Goal: Task Accomplishment & Management: Complete application form

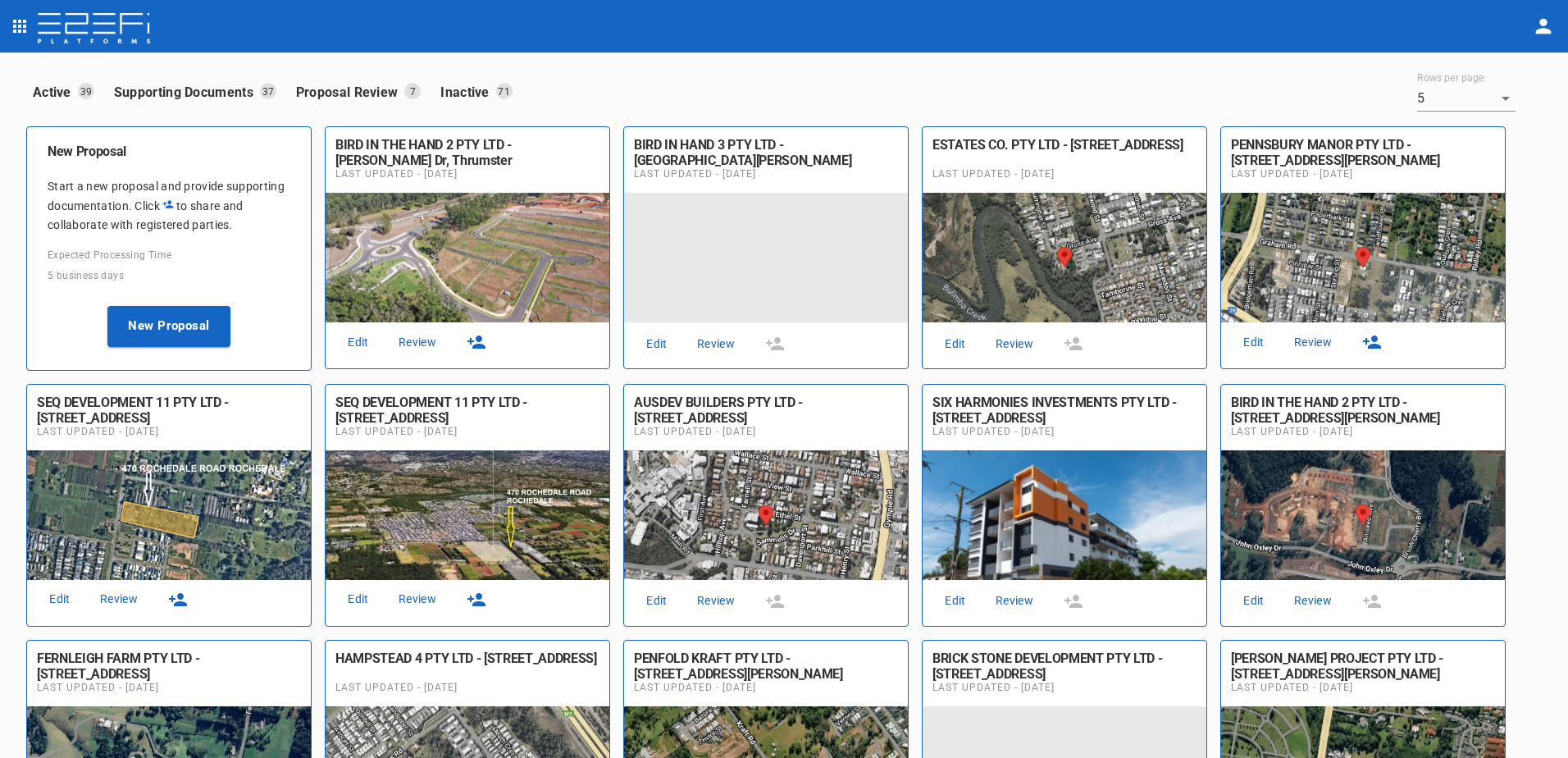
click at [417, 344] on link "Review" at bounding box center [417, 341] width 52 height 22
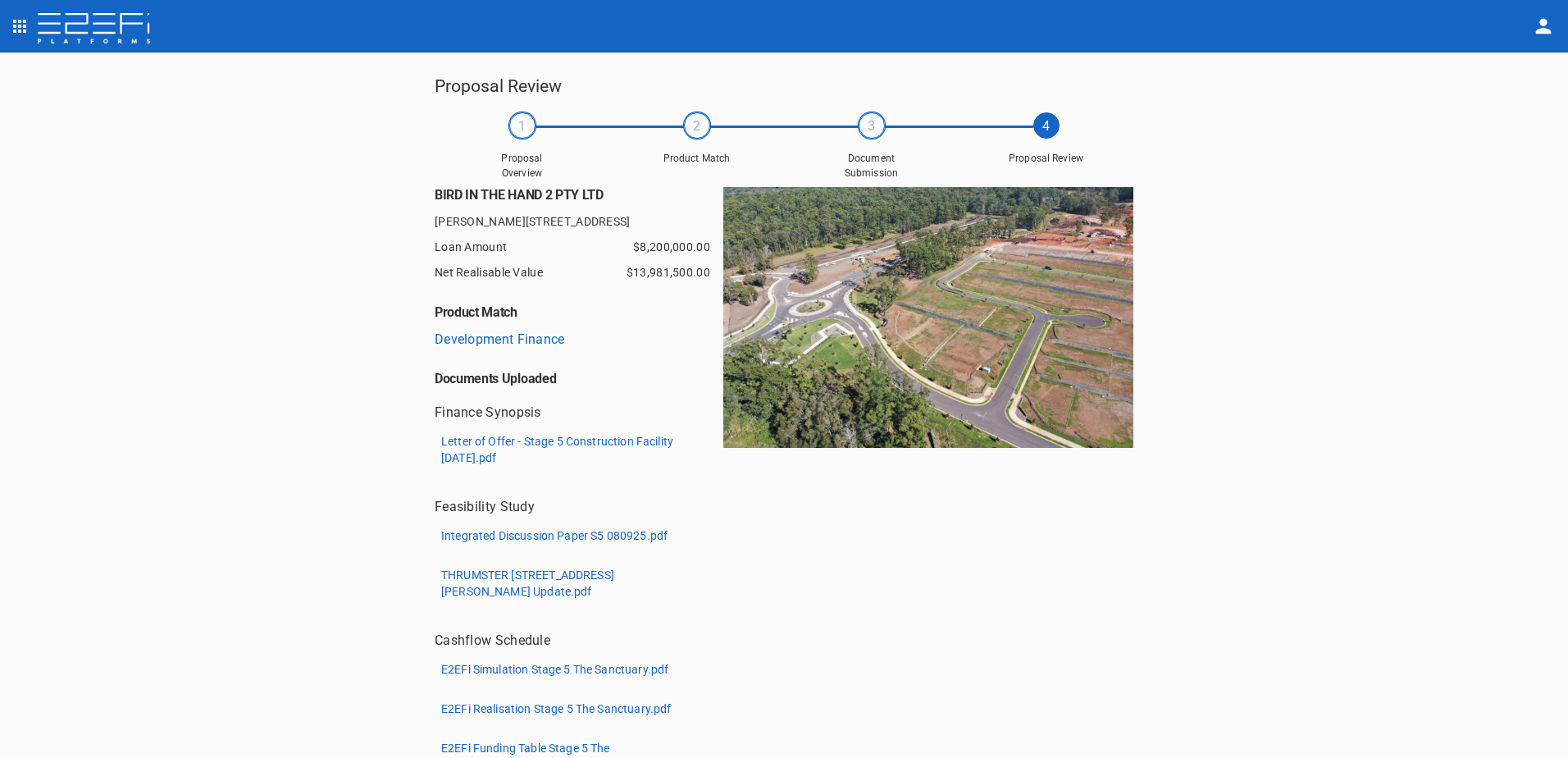
click at [539, 537] on p "Integrated Discussion Paper S5 080925.pdf" at bounding box center [554, 535] width 226 height 16
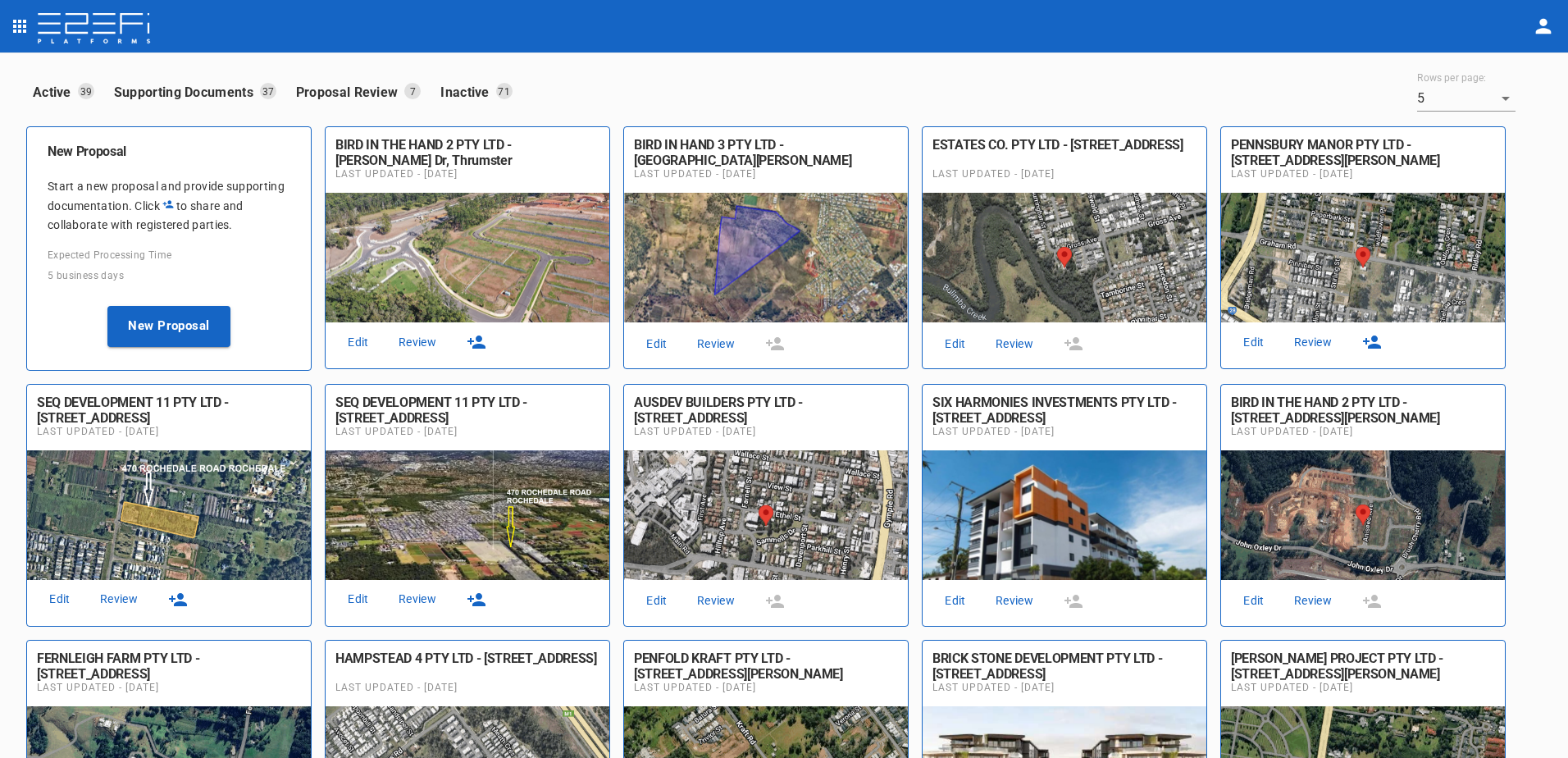
click at [417, 343] on link "Review" at bounding box center [417, 341] width 52 height 22
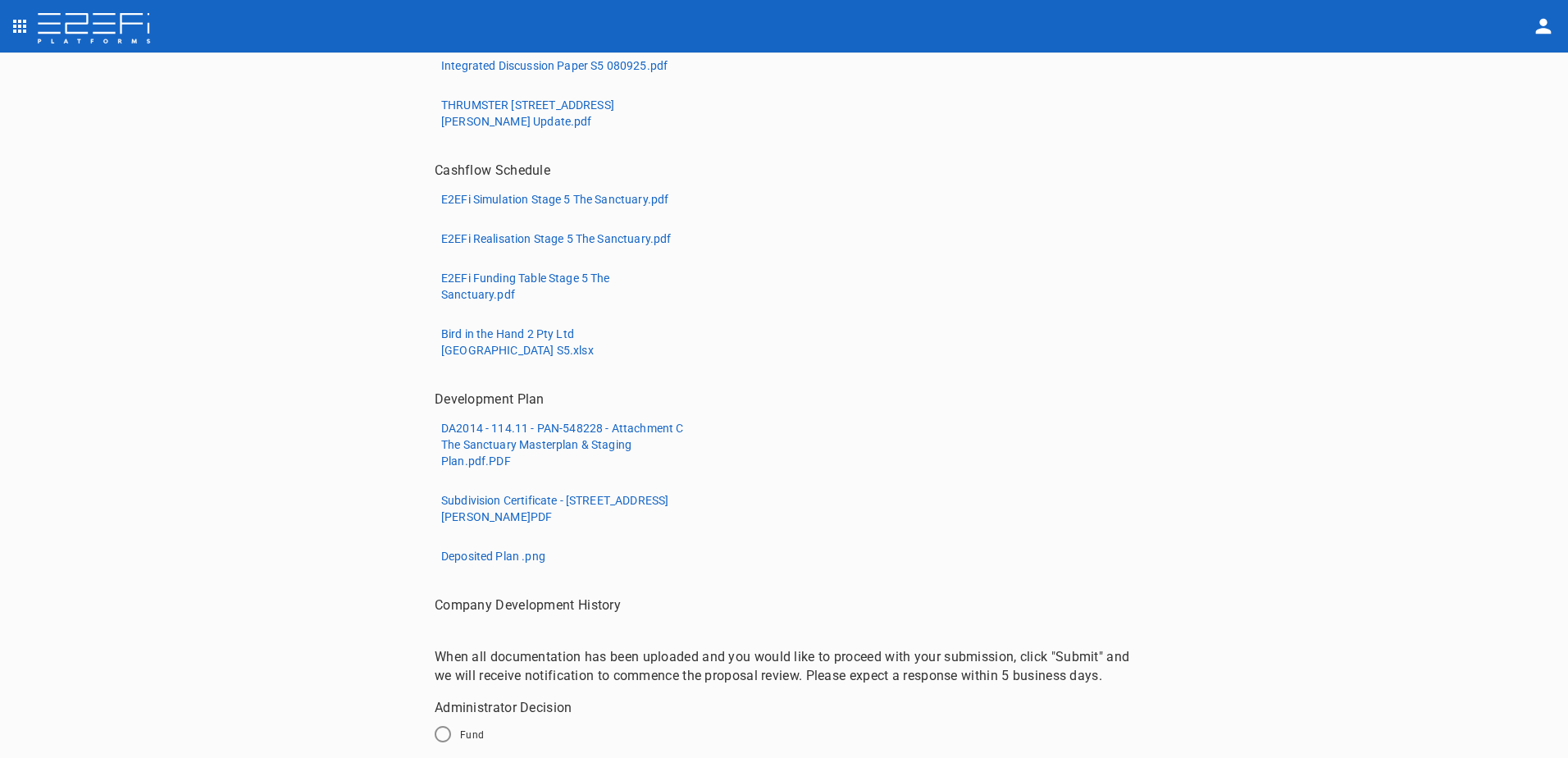
scroll to position [550, 0]
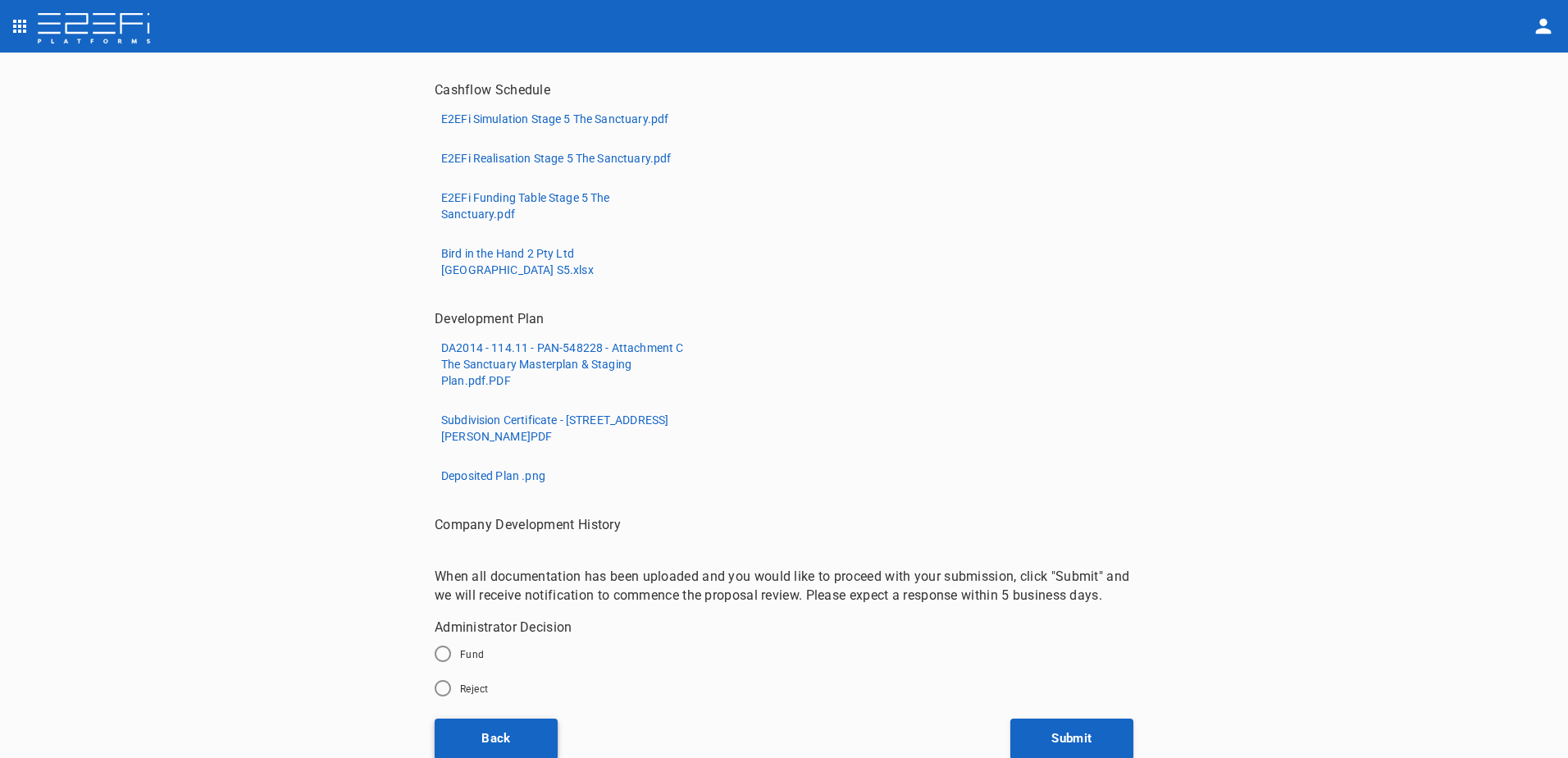
click at [489, 736] on button "Back" at bounding box center [496, 738] width 123 height 41
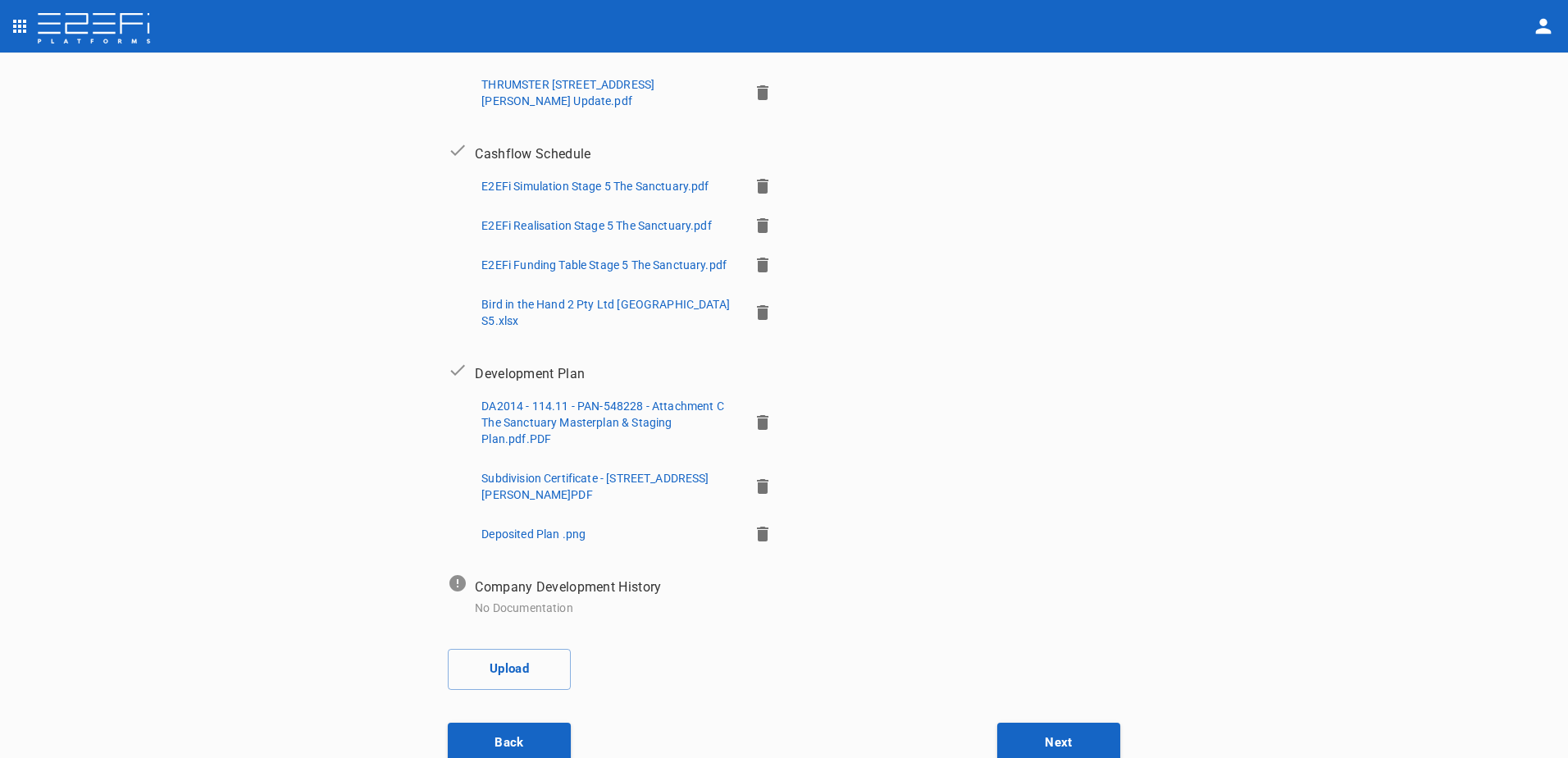
scroll to position [532, 0]
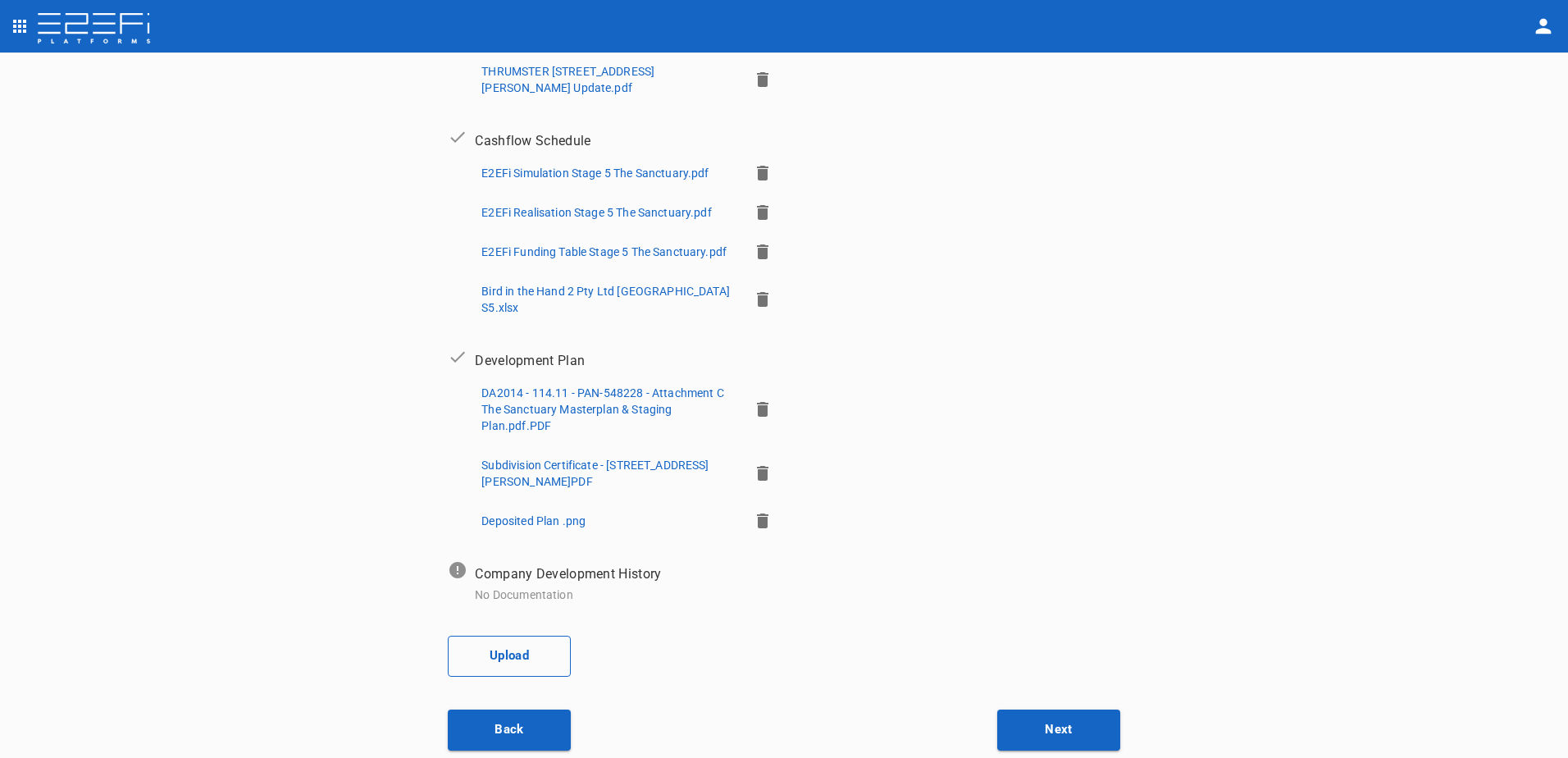
click at [496, 659] on button "Upload" at bounding box center [509, 656] width 123 height 41
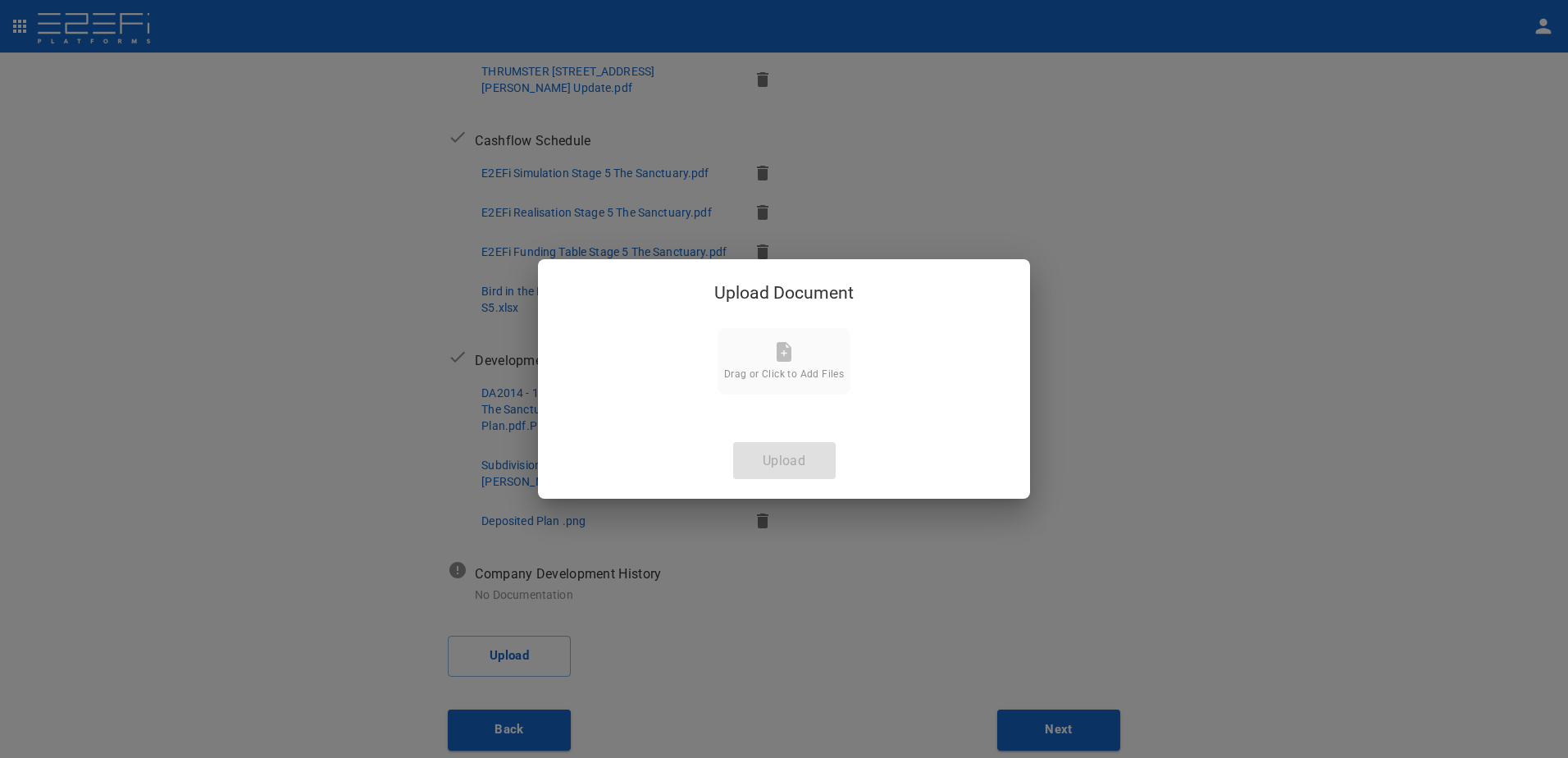
click at [778, 357] on icon at bounding box center [784, 352] width 14 height 20
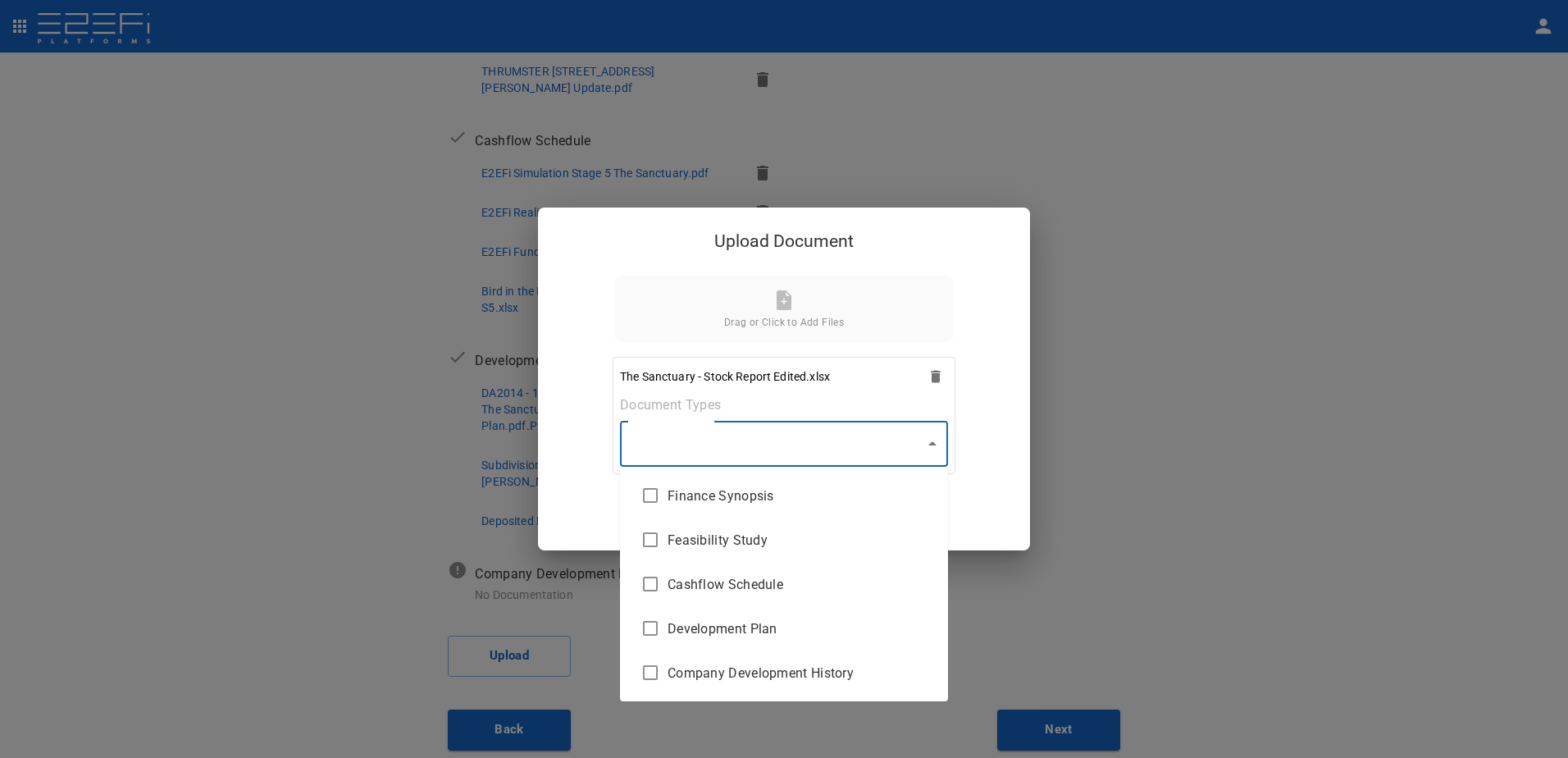
click at [930, 442] on body "Supporting Documents 1 Proposal Overview 2 Product Match 3 Document Submission …" at bounding box center [784, 379] width 1568 height 758
click at [729, 543] on span "Feasibility Study" at bounding box center [801, 540] width 267 height 19
type input "Feasibility Study"
checkbox input "true"
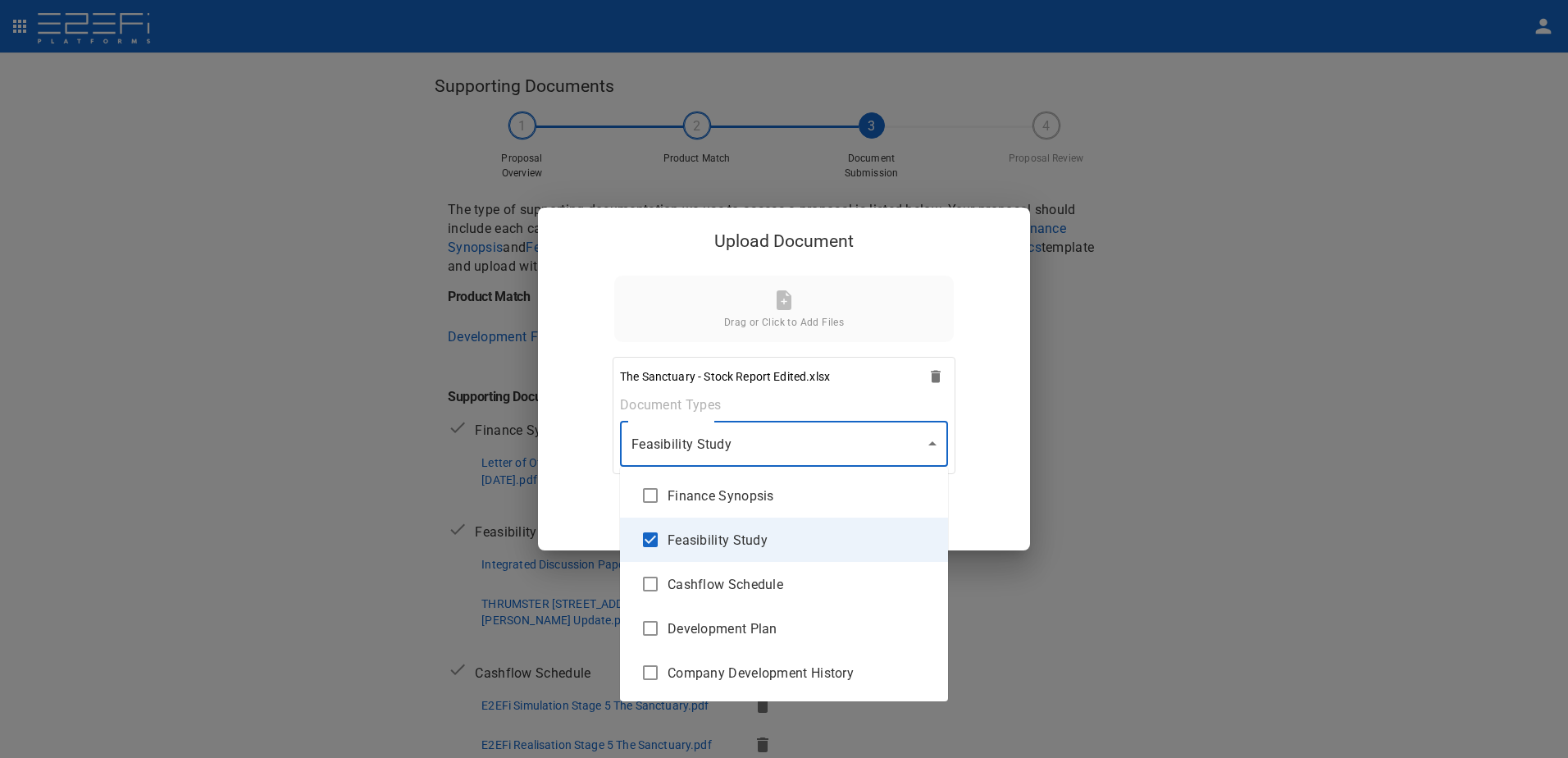
scroll to position [532, 0]
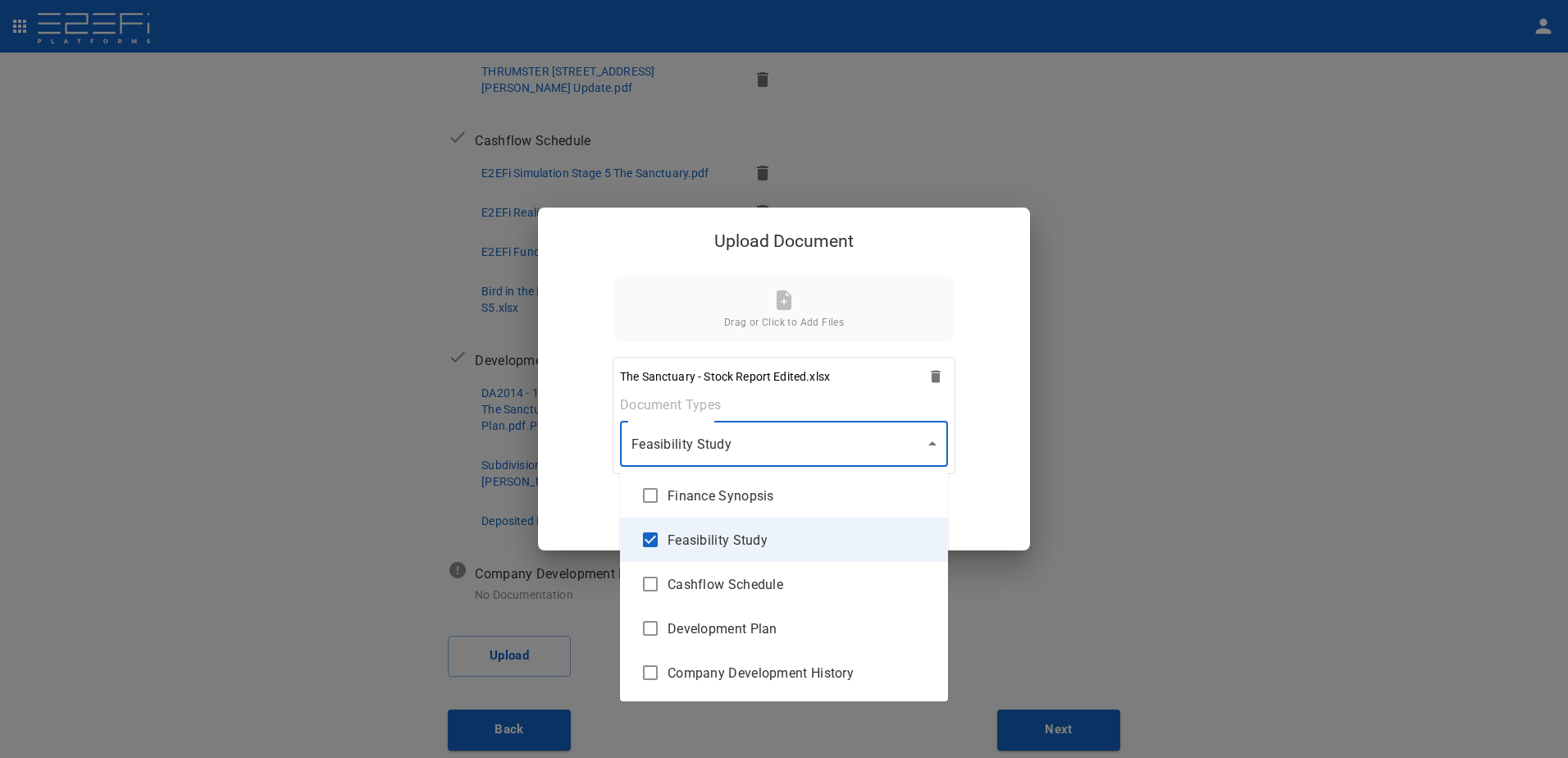
click at [651, 673] on input "checkbox" at bounding box center [650, 672] width 34 height 34
checkbox input "true"
type input "Feasibility Study,Company Development History"
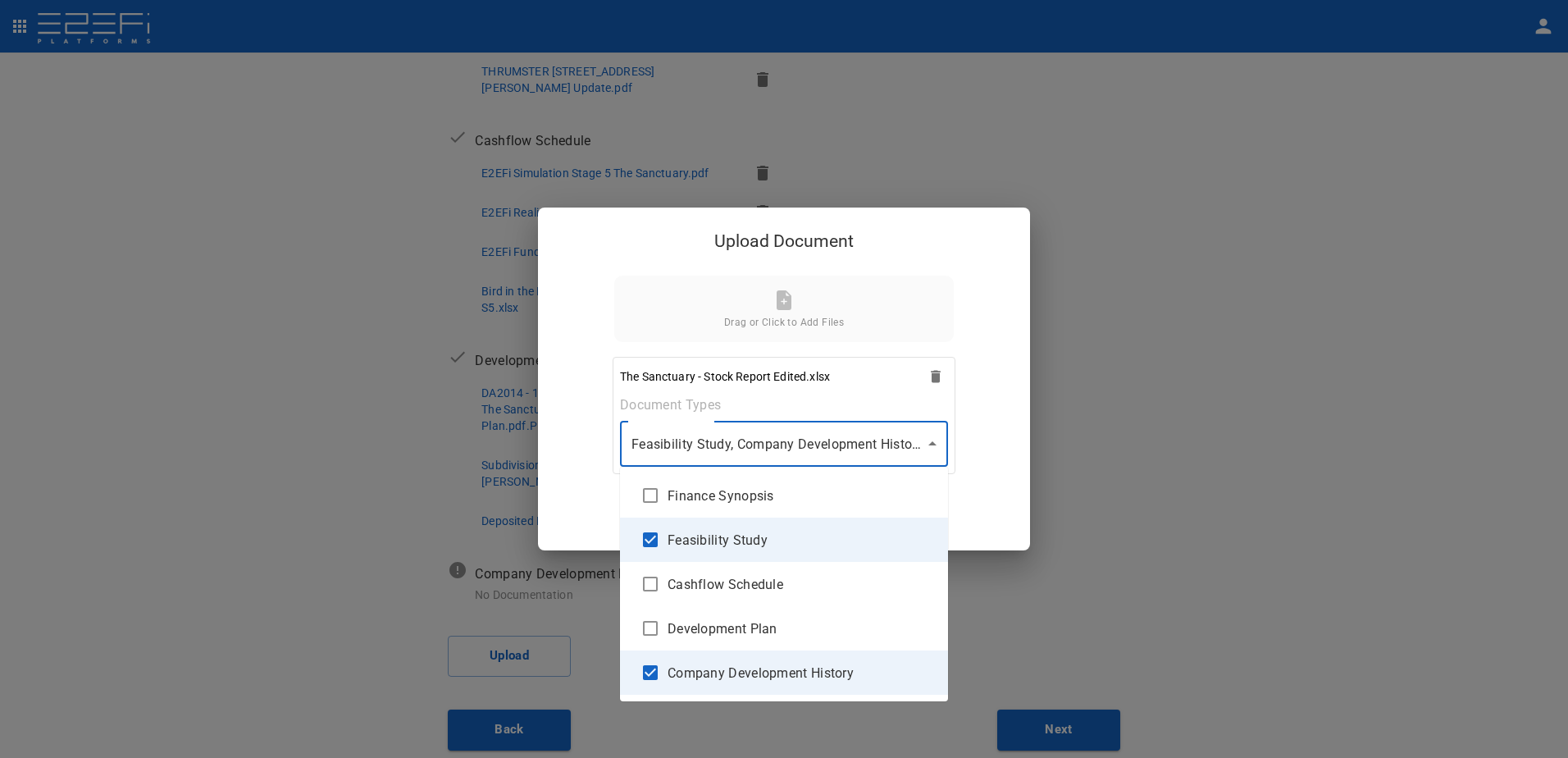
click at [931, 445] on div at bounding box center [784, 379] width 1568 height 758
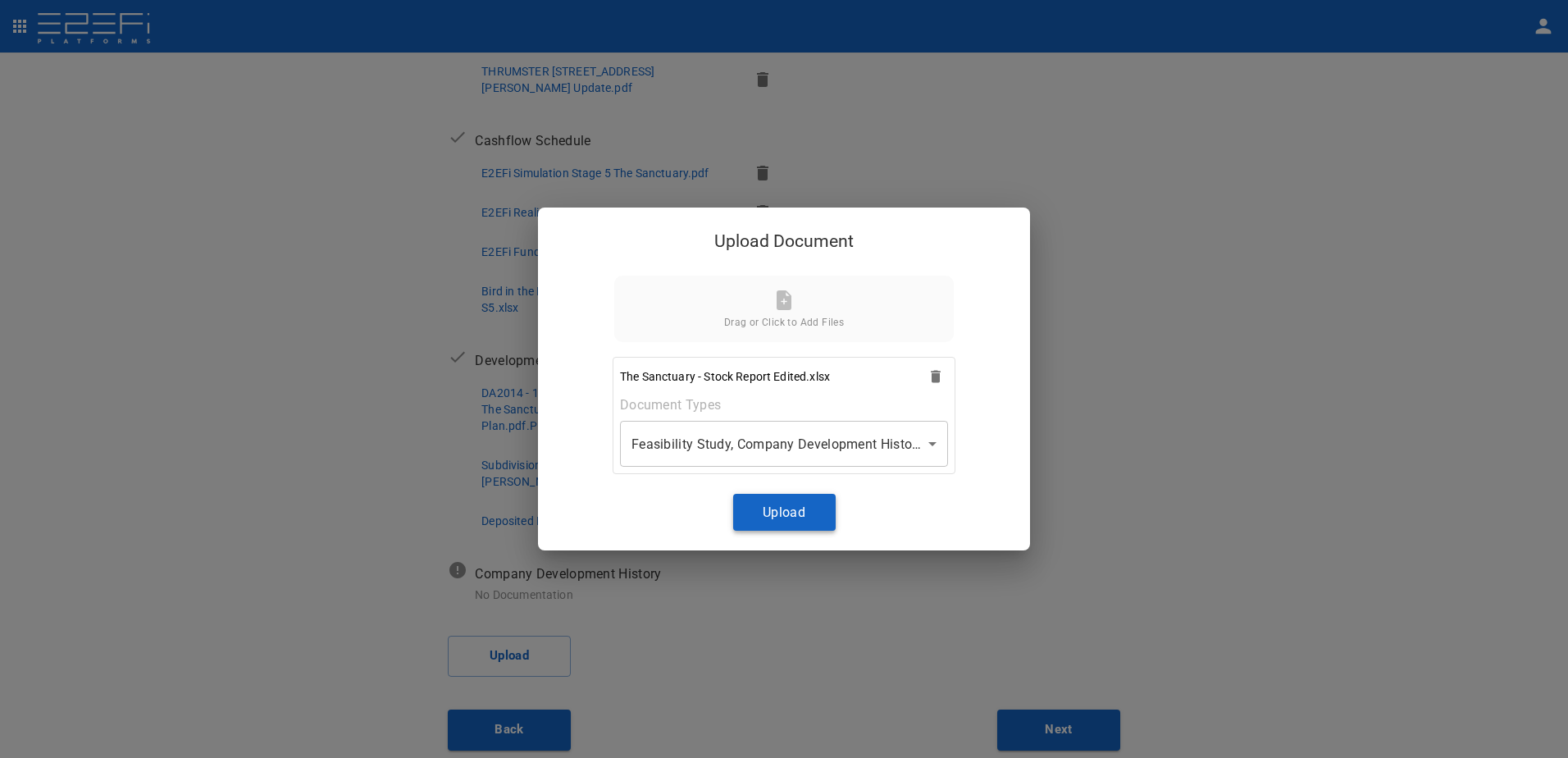
click at [775, 507] on button "Upload" at bounding box center [784, 512] width 103 height 37
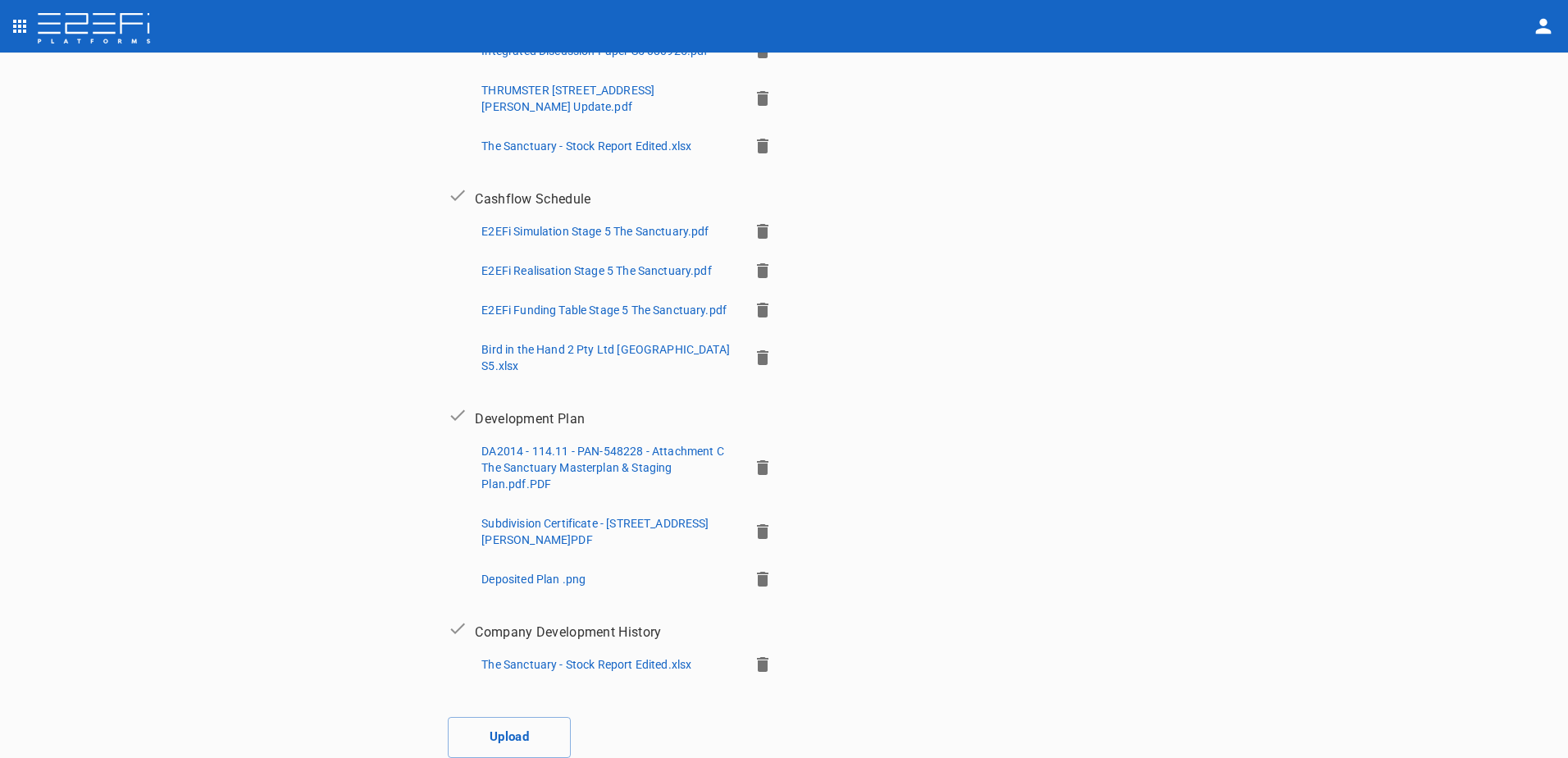
scroll to position [349, 0]
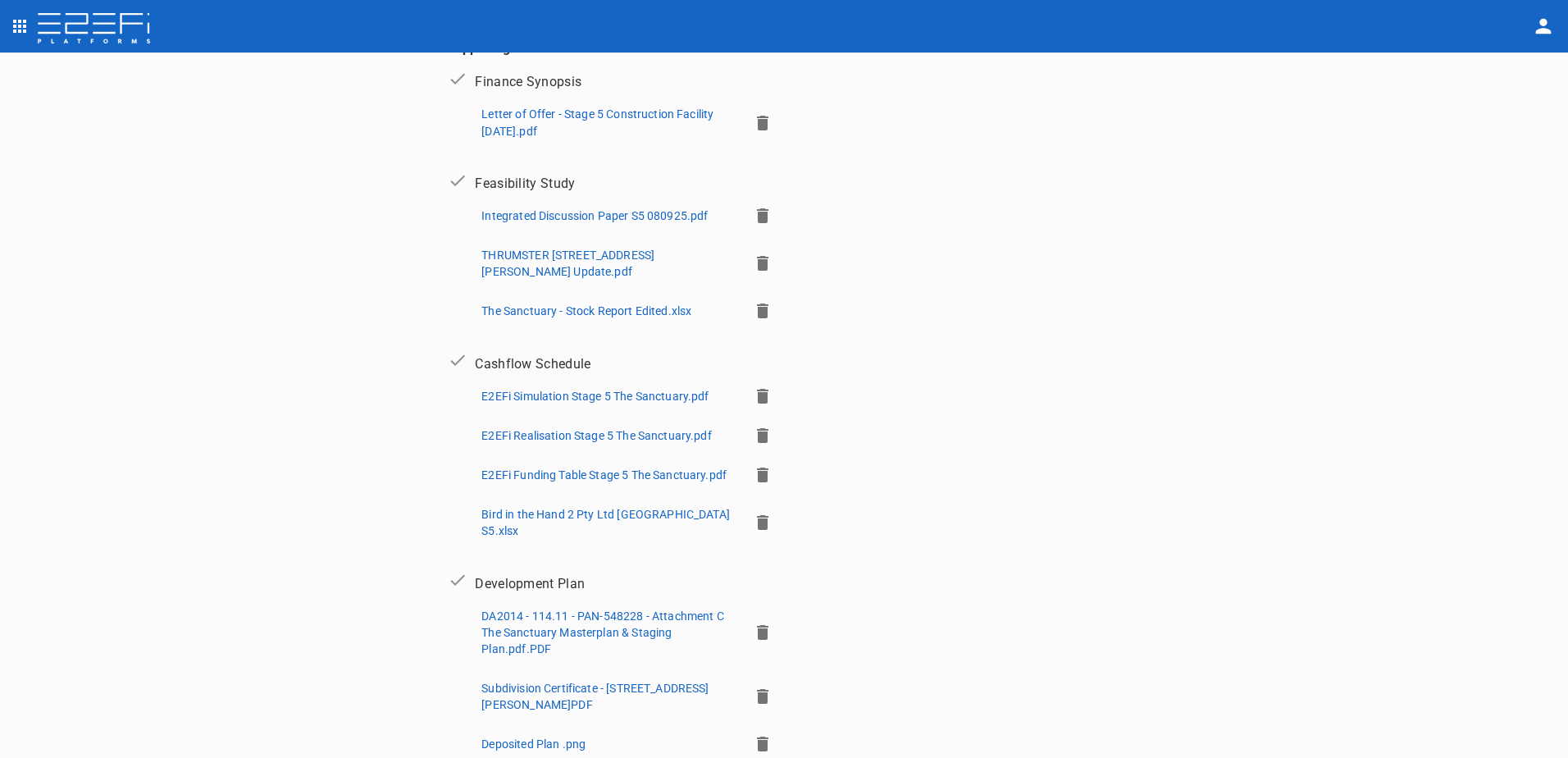
click at [757, 521] on icon "button" at bounding box center [763, 522] width 11 height 14
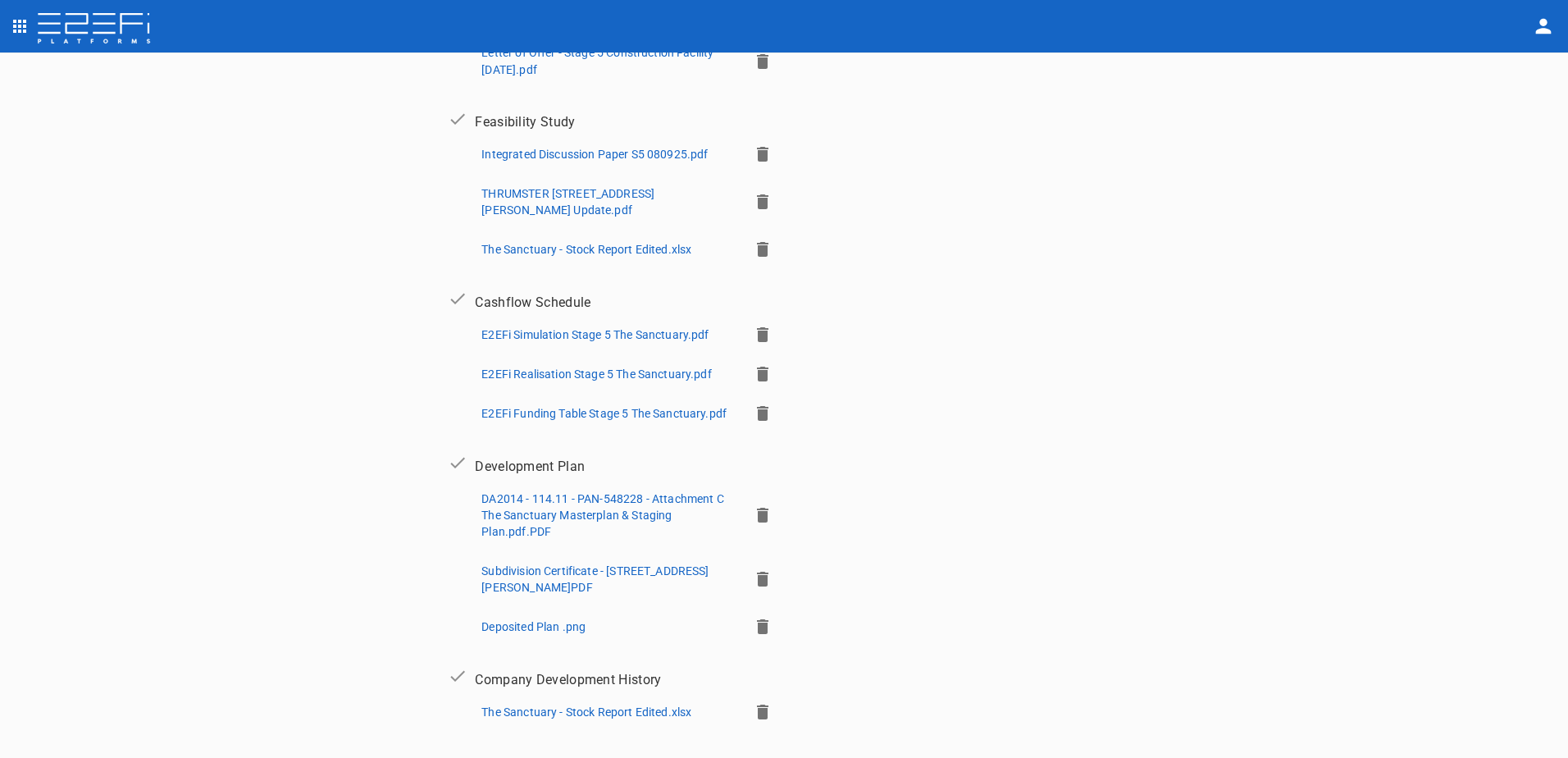
scroll to position [539, 0]
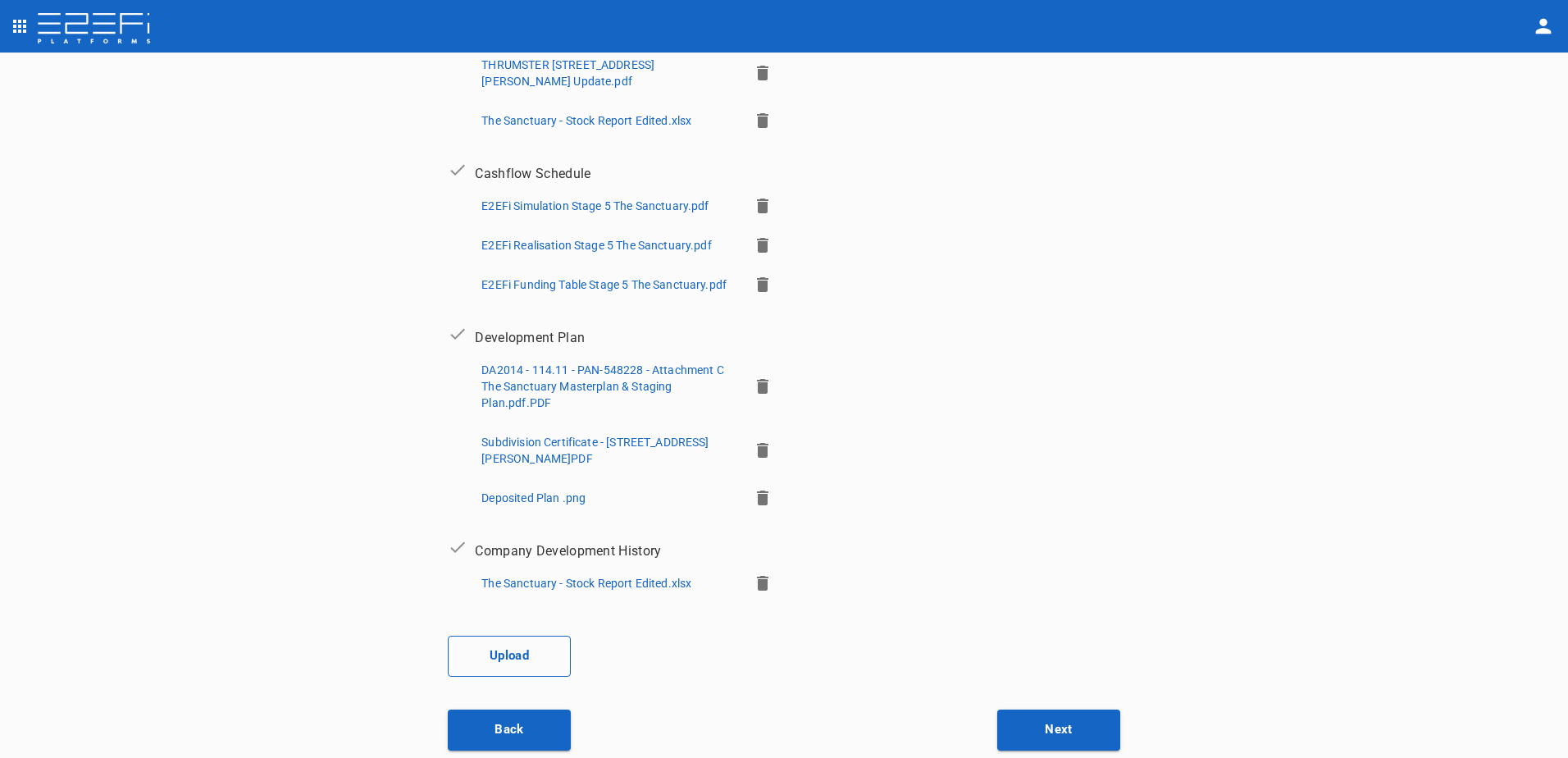
click at [494, 647] on button "Upload" at bounding box center [509, 656] width 123 height 41
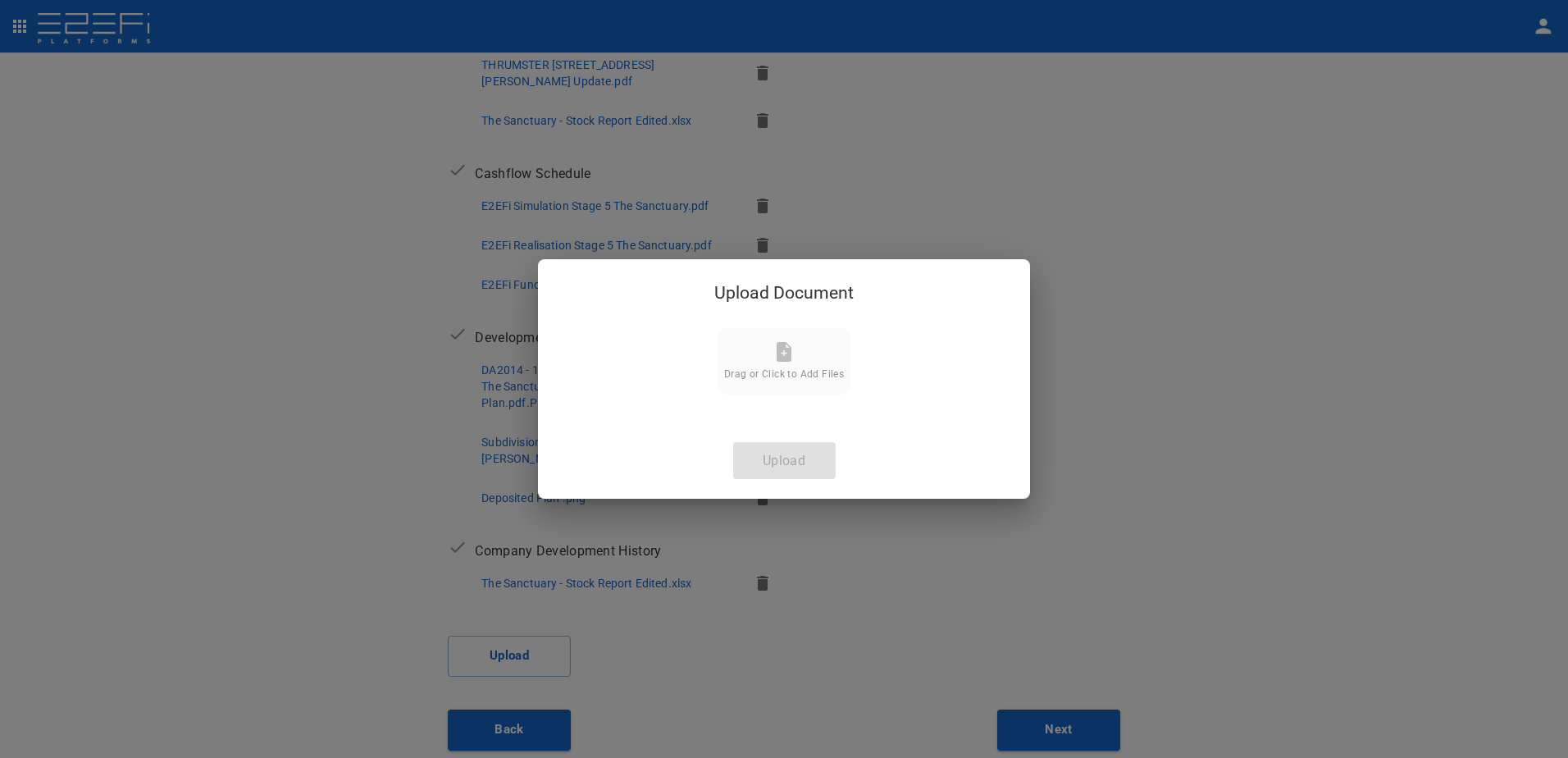
click at [788, 355] on icon at bounding box center [784, 352] width 14 height 20
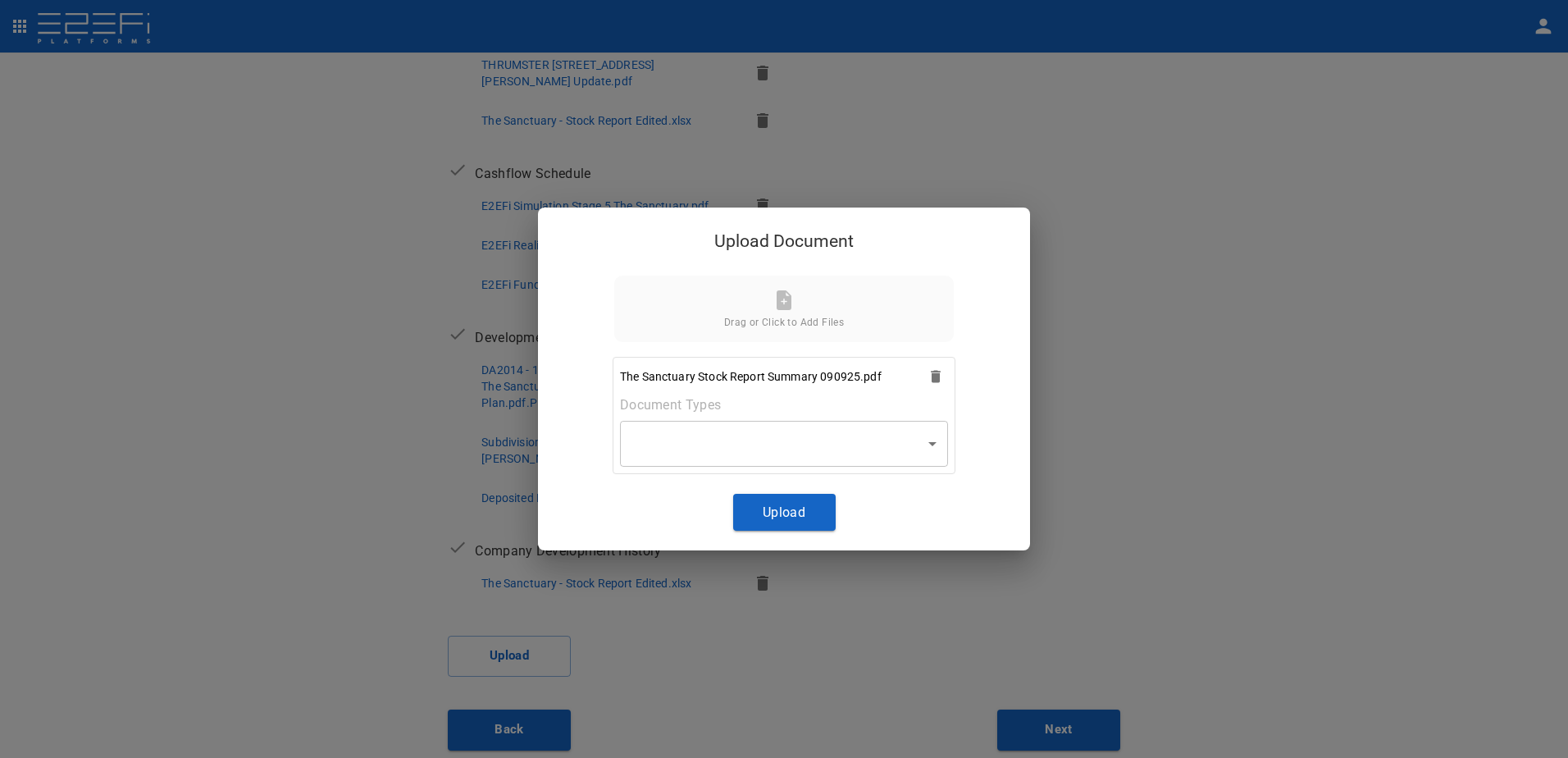
click at [935, 446] on body "Supporting Documents 1 Proposal Overview 2 Product Match 3 Document Submission …" at bounding box center [784, 379] width 1568 height 758
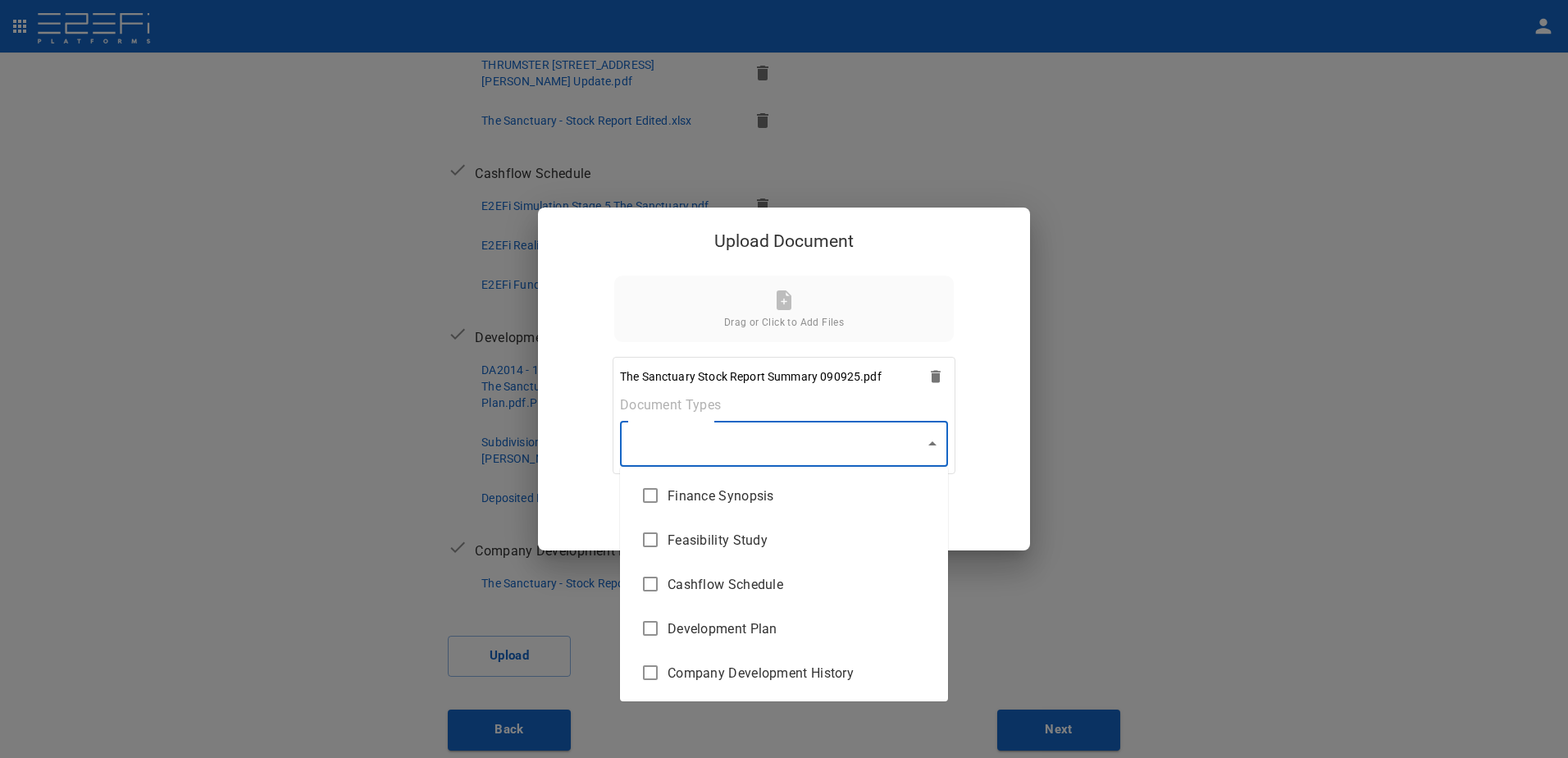
click at [824, 538] on span "Feasibility Study" at bounding box center [801, 540] width 267 height 19
type input "Feasibility Study"
checkbox input "true"
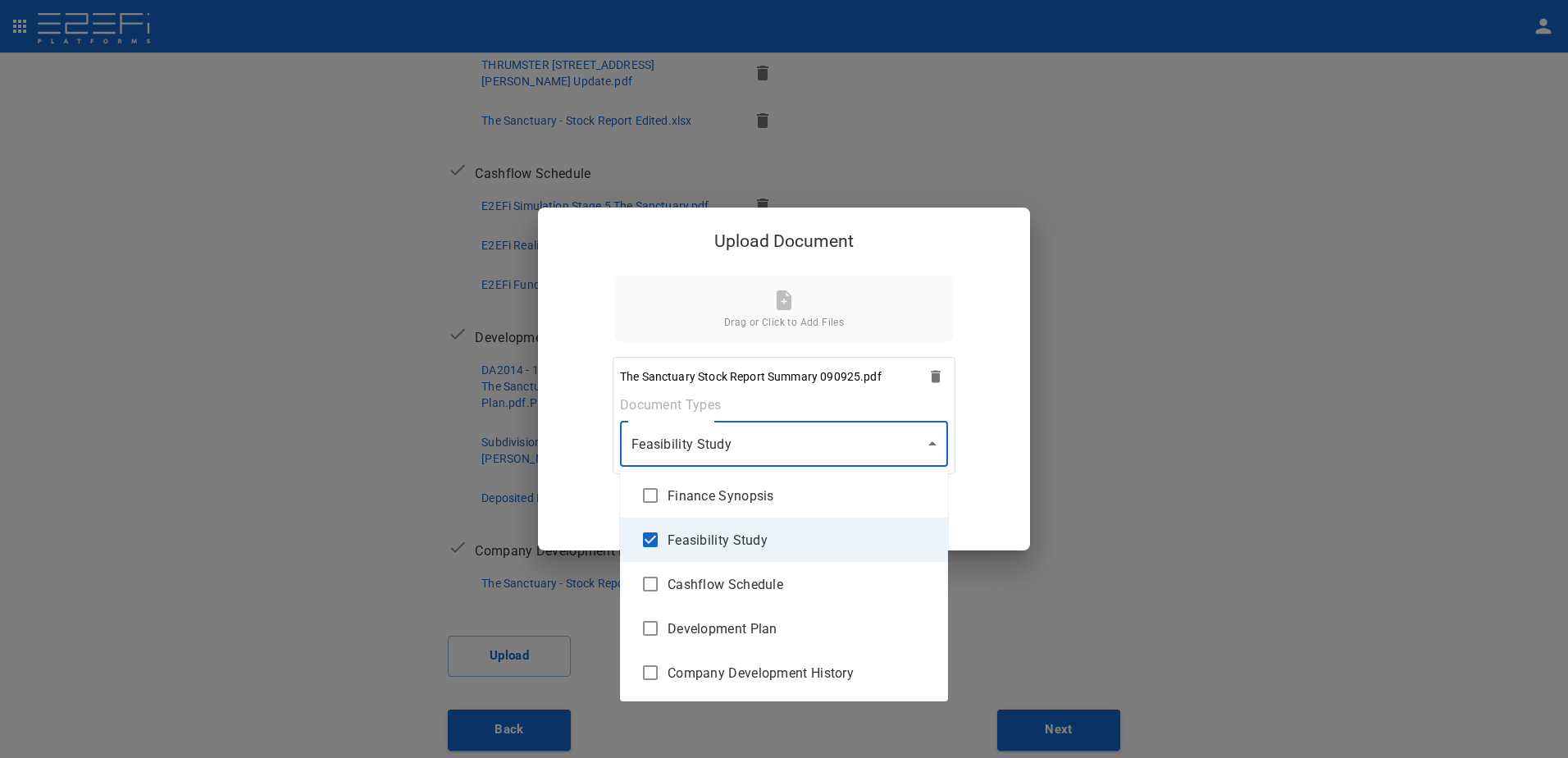
click at [935, 441] on div at bounding box center [784, 379] width 1568 height 758
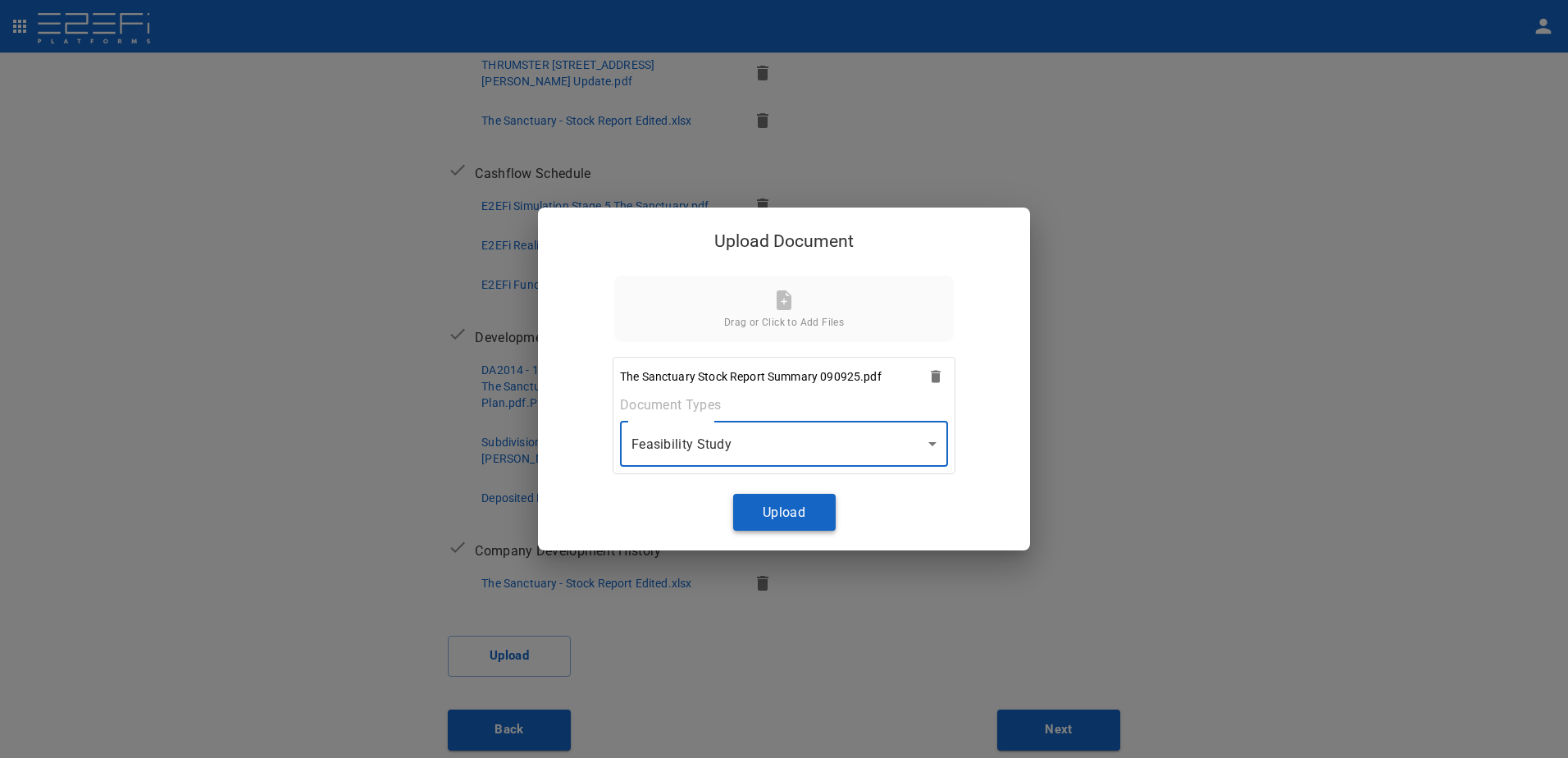
click at [788, 508] on button "Upload" at bounding box center [784, 512] width 103 height 37
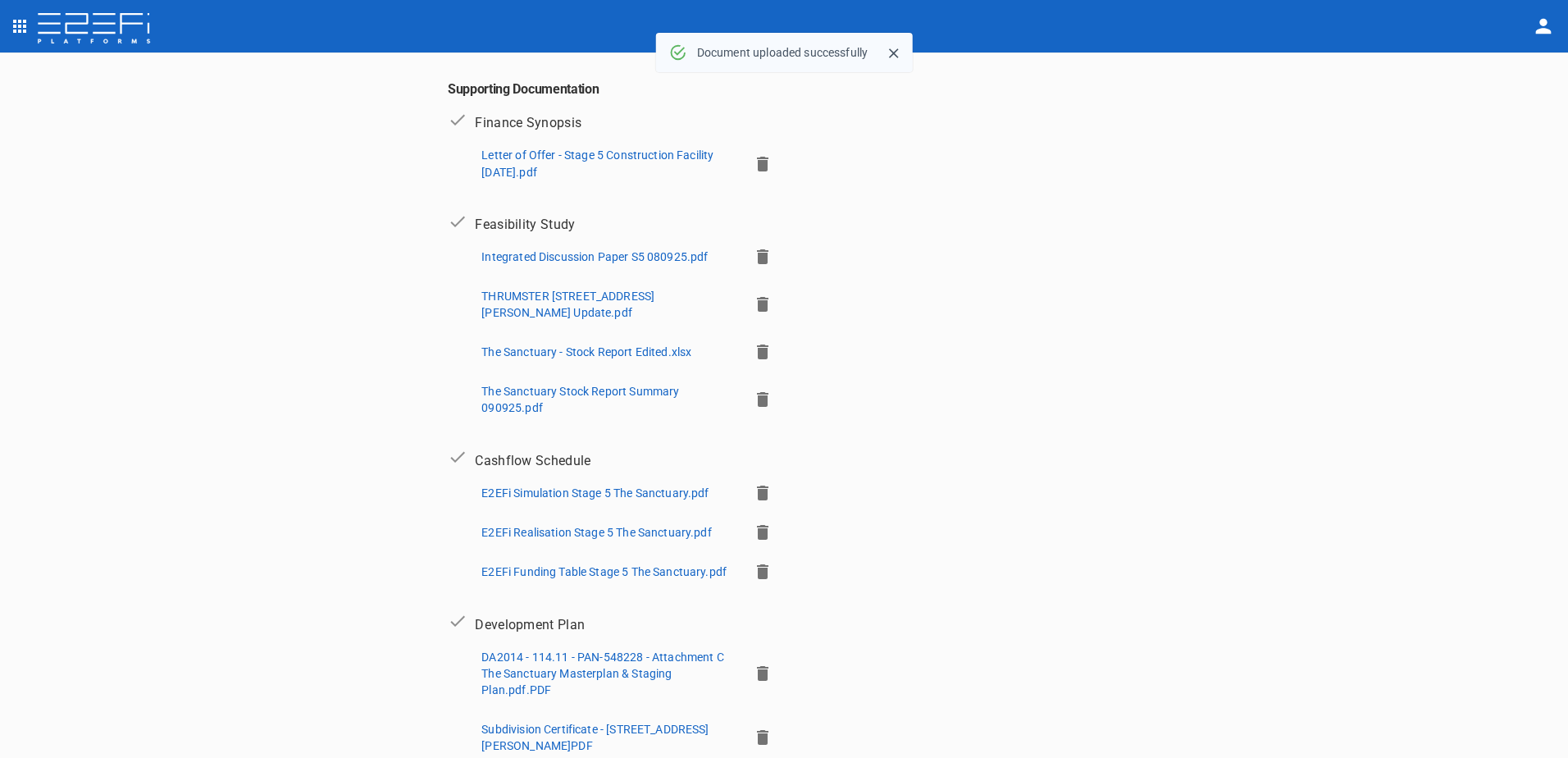
scroll to position [267, 0]
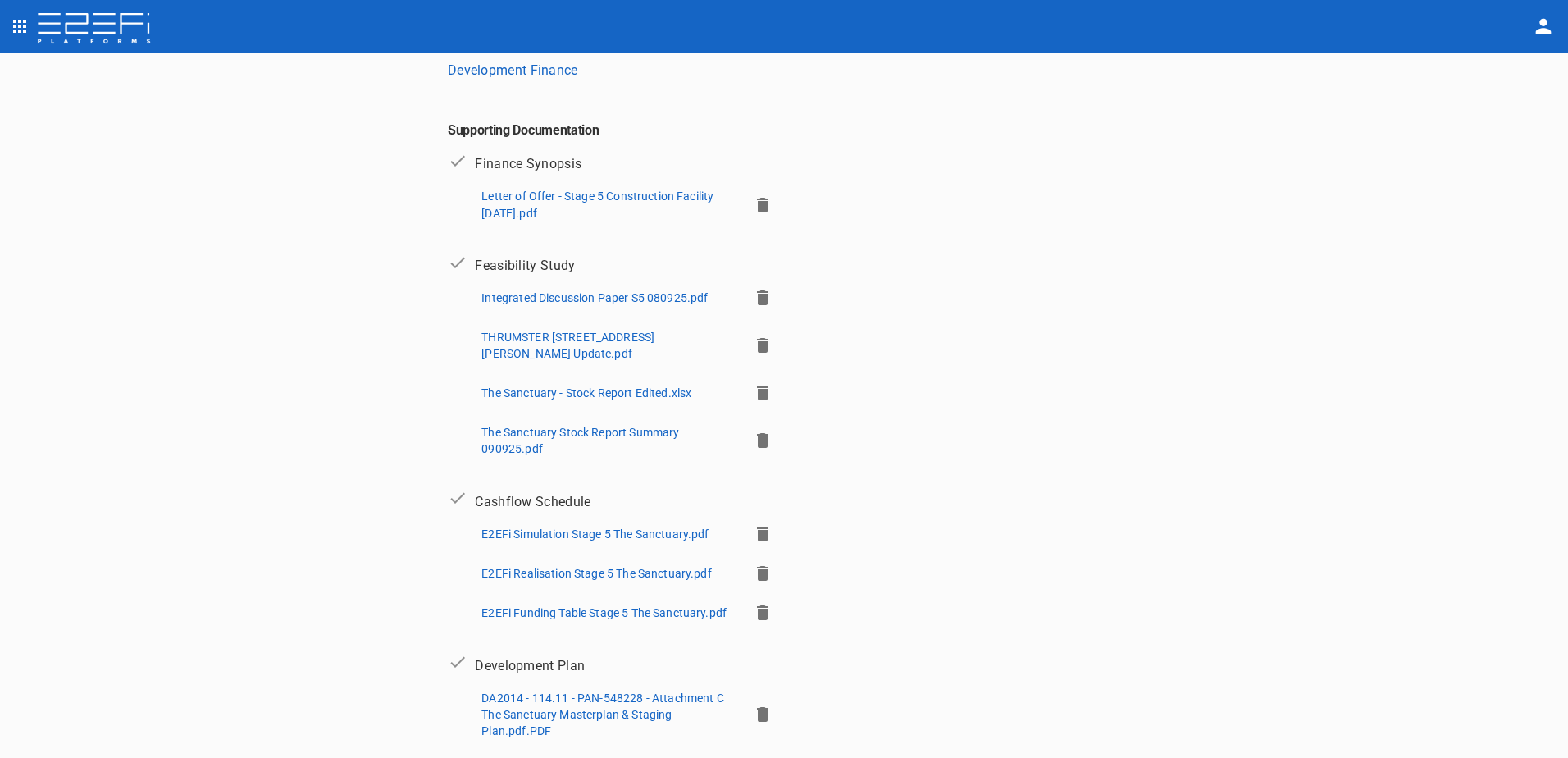
click at [528, 447] on p "The Sanctuary Stock Report Summary 090925.pdf" at bounding box center [608, 440] width 254 height 32
click at [757, 437] on icon "button" at bounding box center [763, 440] width 11 height 14
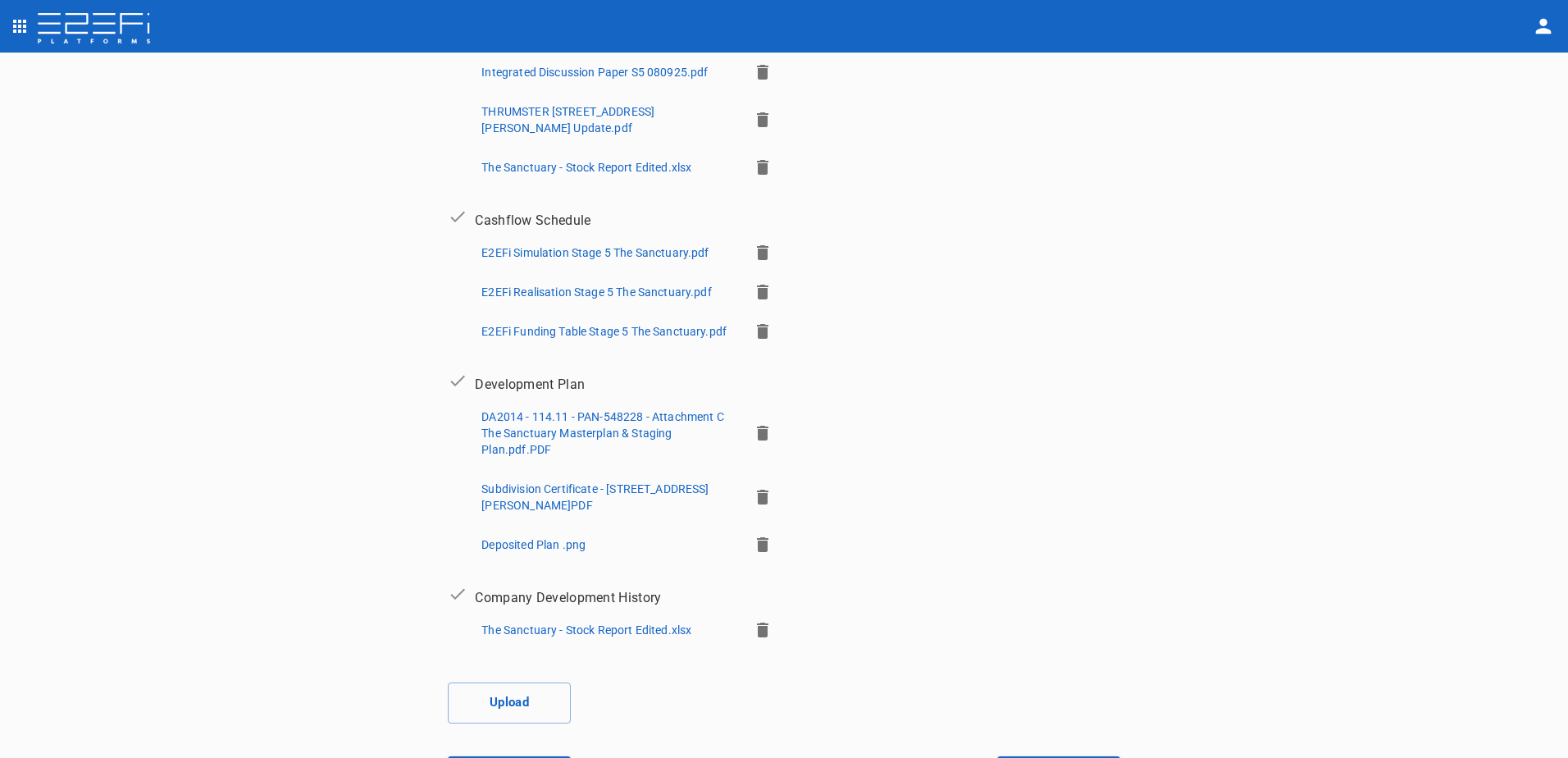
scroll to position [539, 0]
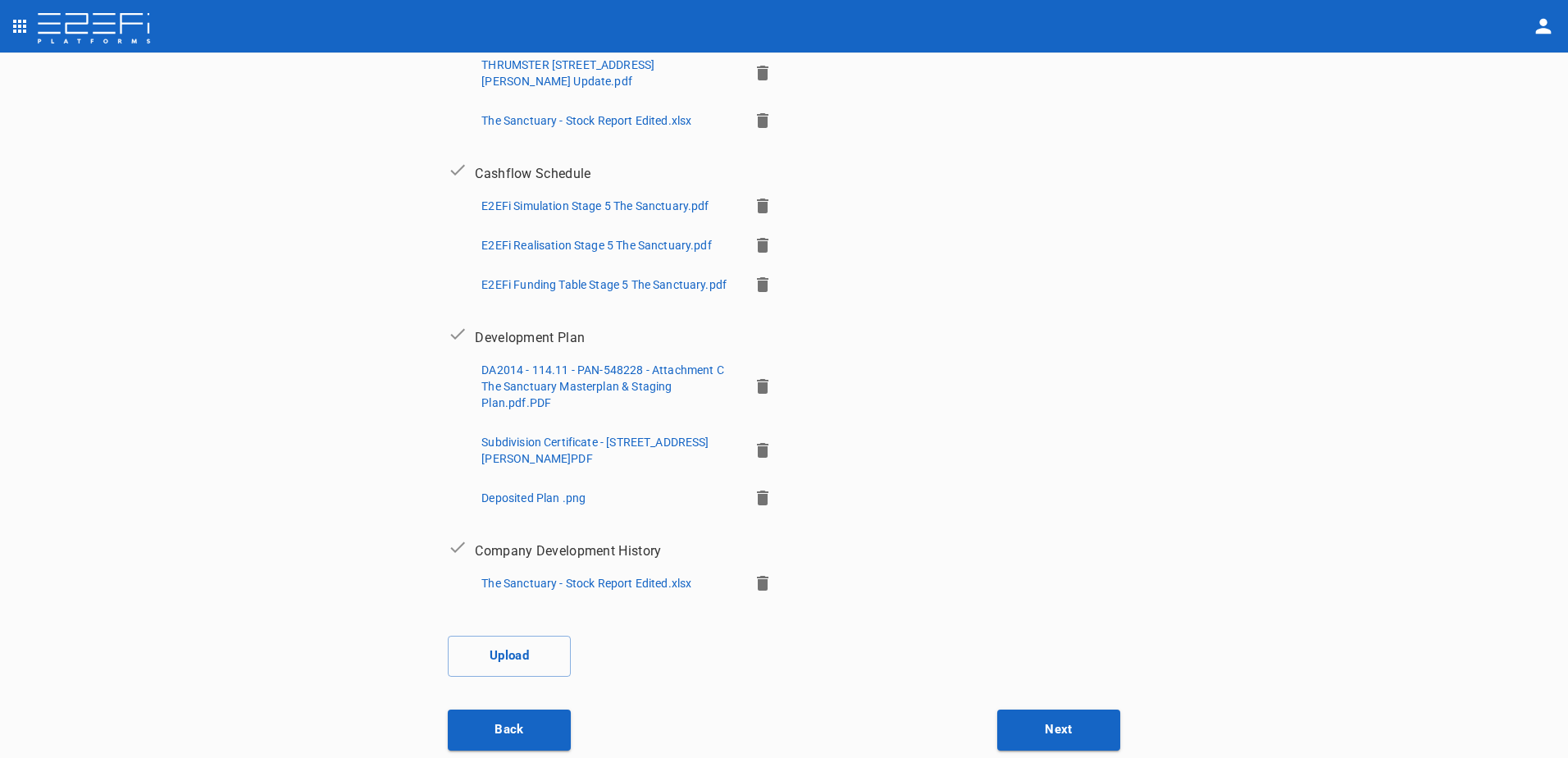
click at [757, 579] on icon "button" at bounding box center [763, 583] width 11 height 14
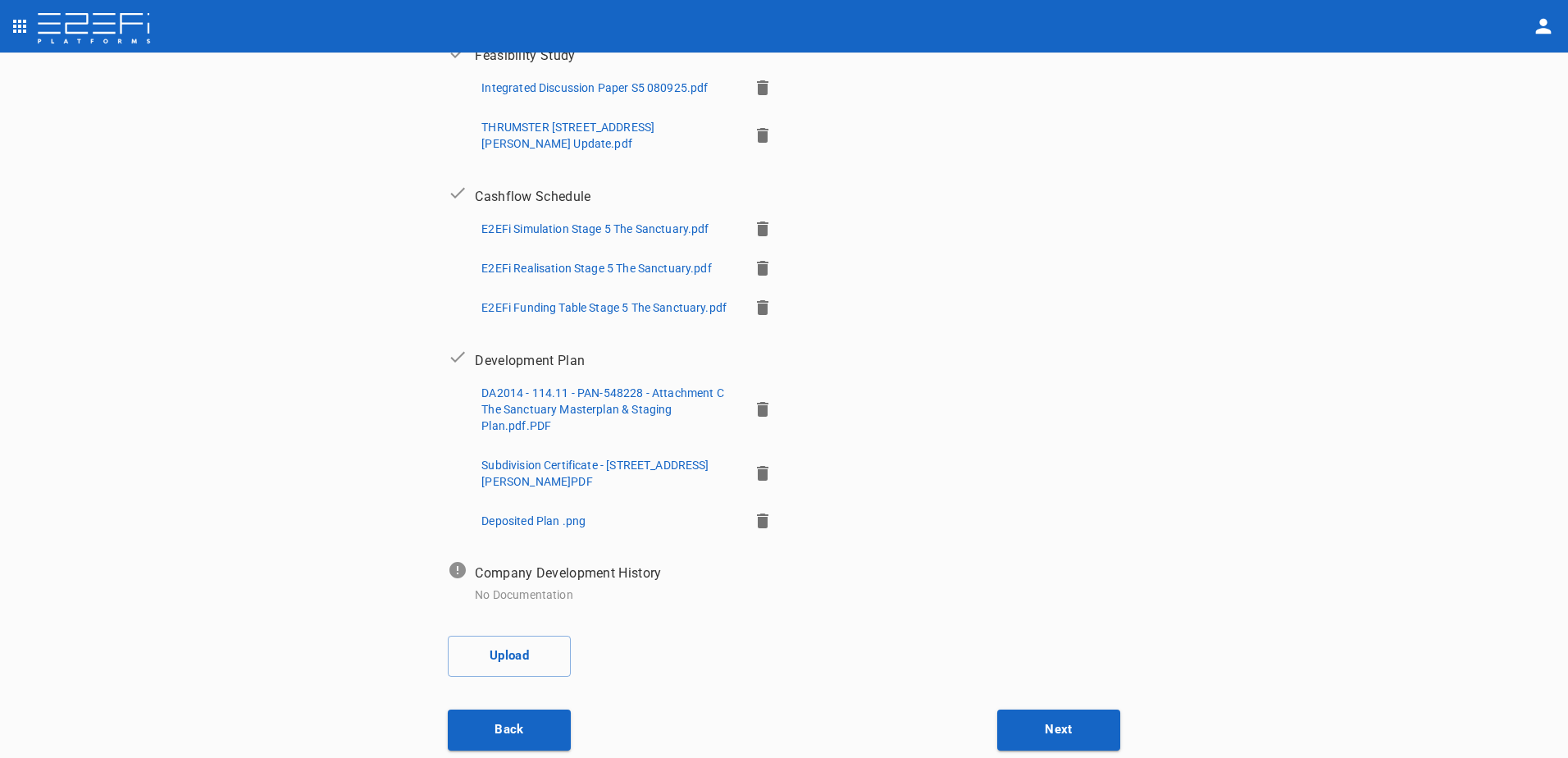
scroll to position [231, 0]
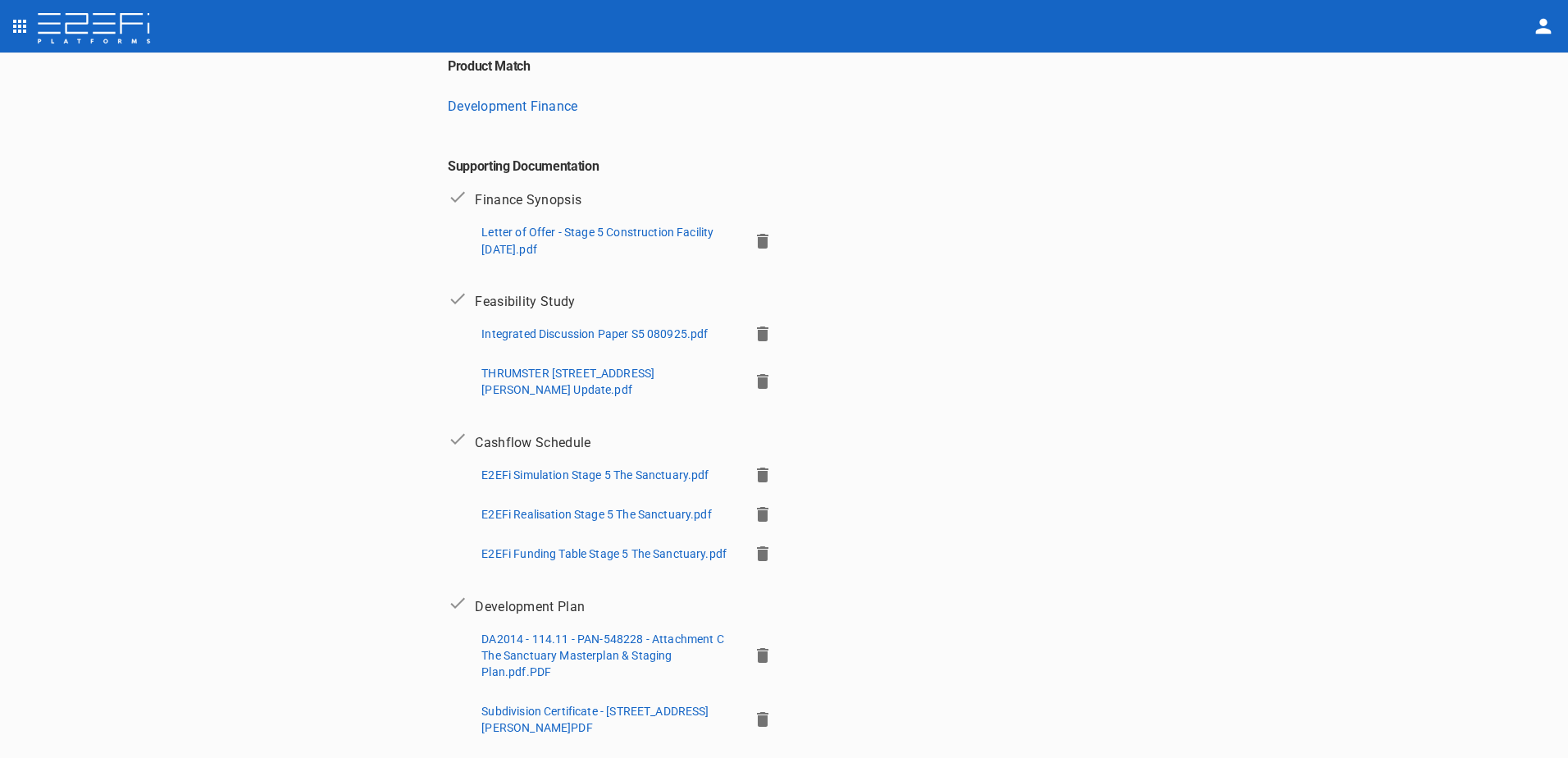
click at [558, 325] on p "Integrated Discussion Paper S5 080925.pdf" at bounding box center [594, 333] width 226 height 16
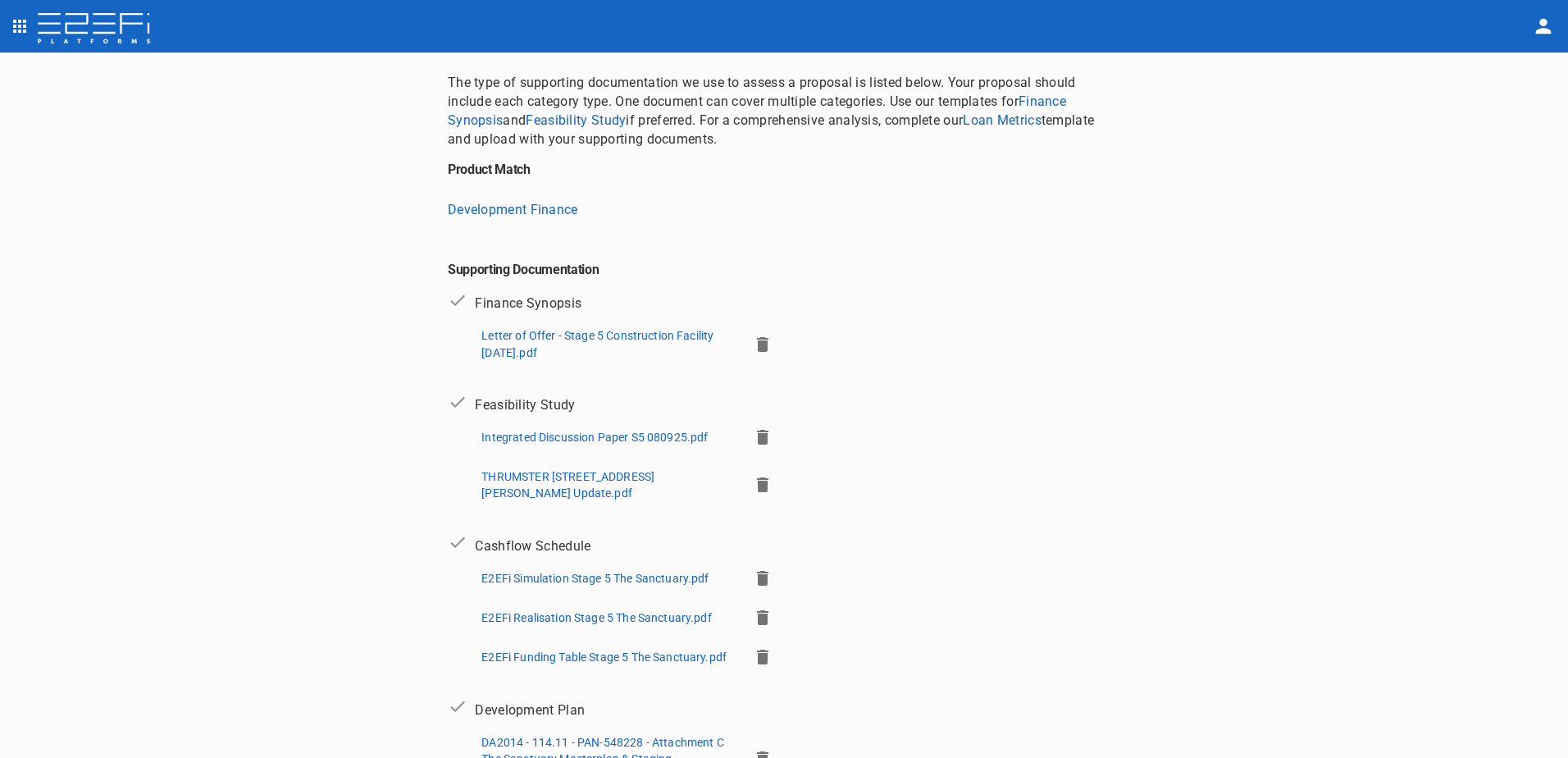
scroll to position [67, 0]
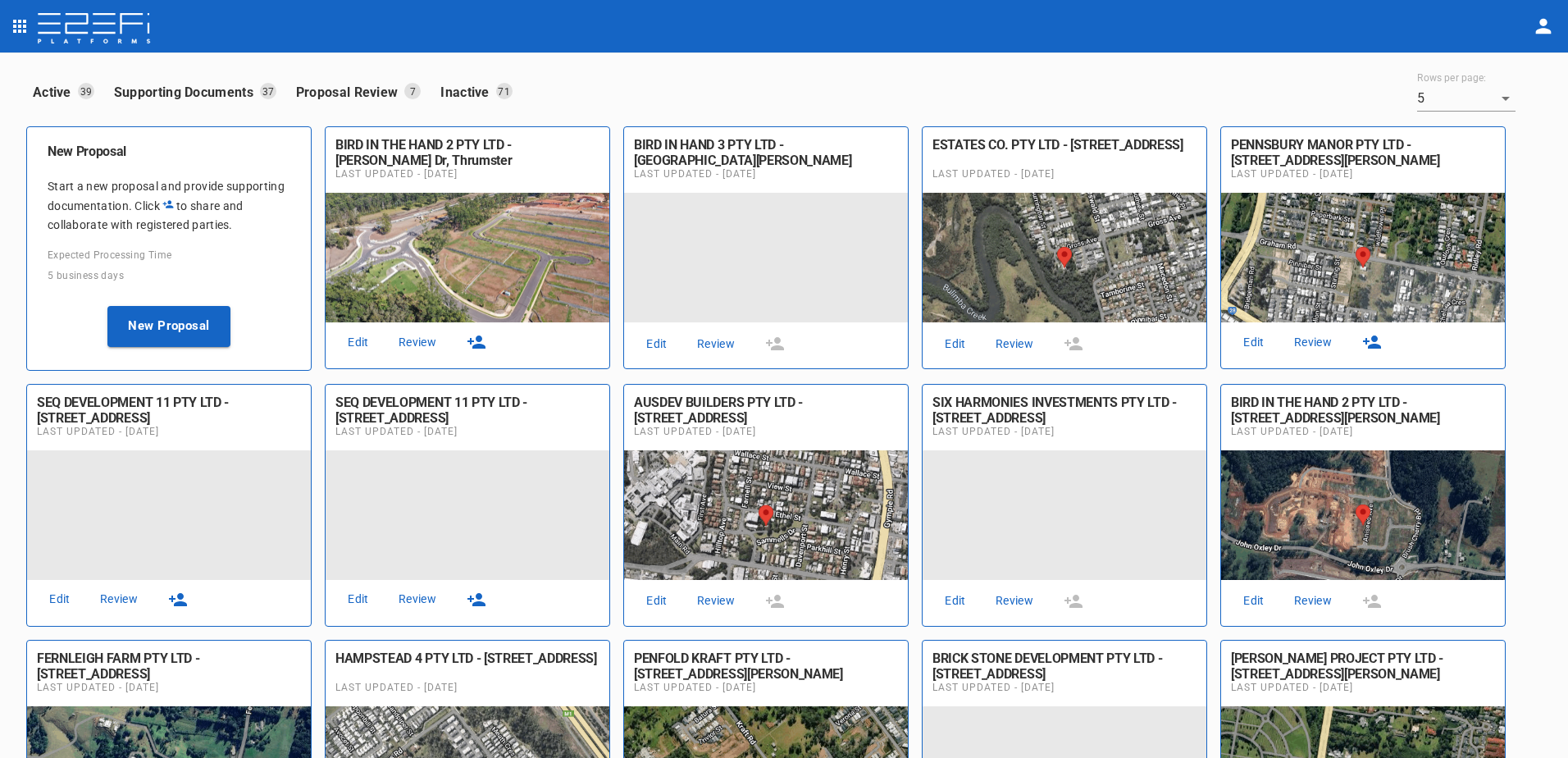
click at [419, 342] on link "Review" at bounding box center [417, 341] width 52 height 22
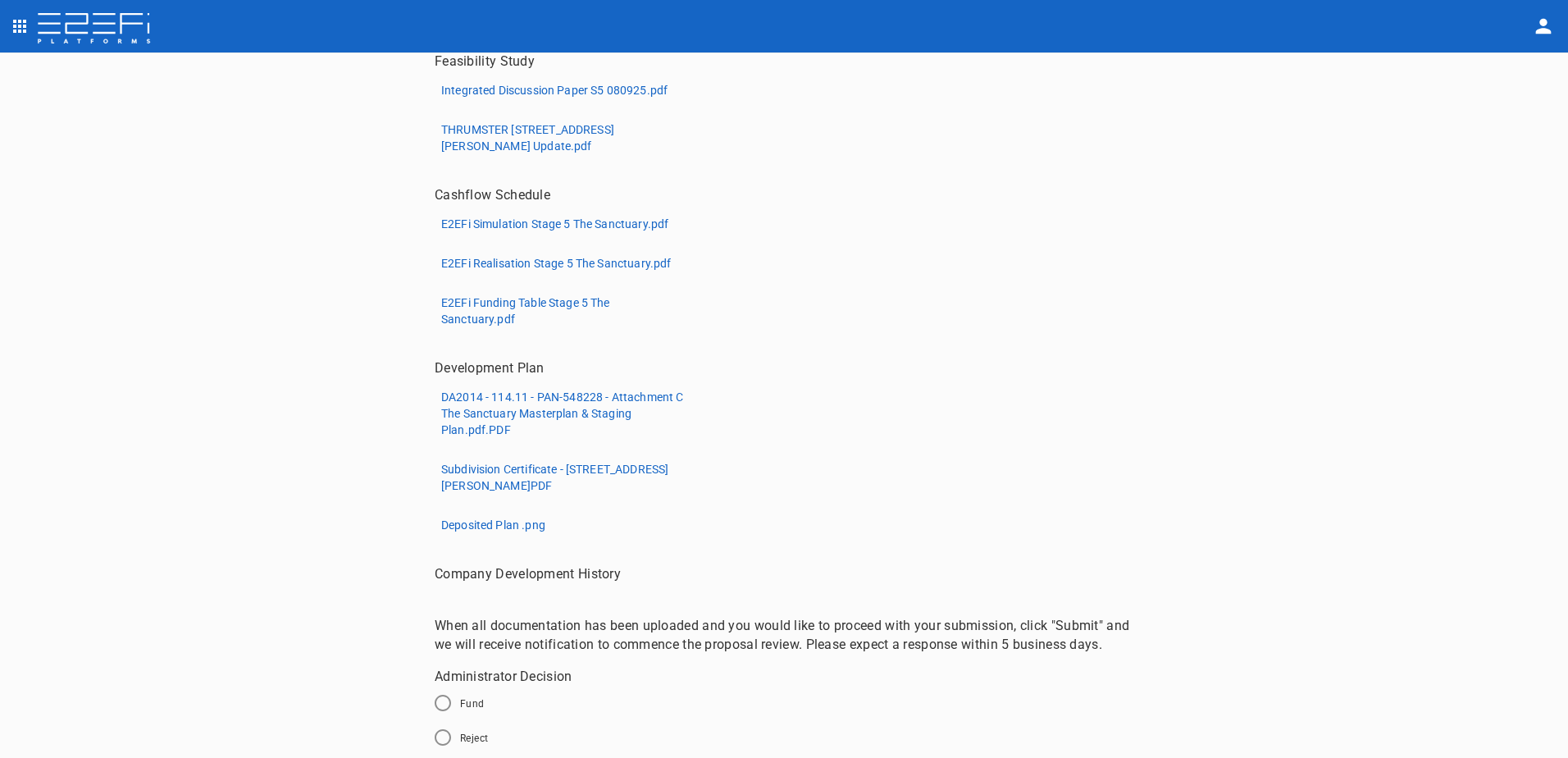
scroll to position [495, 0]
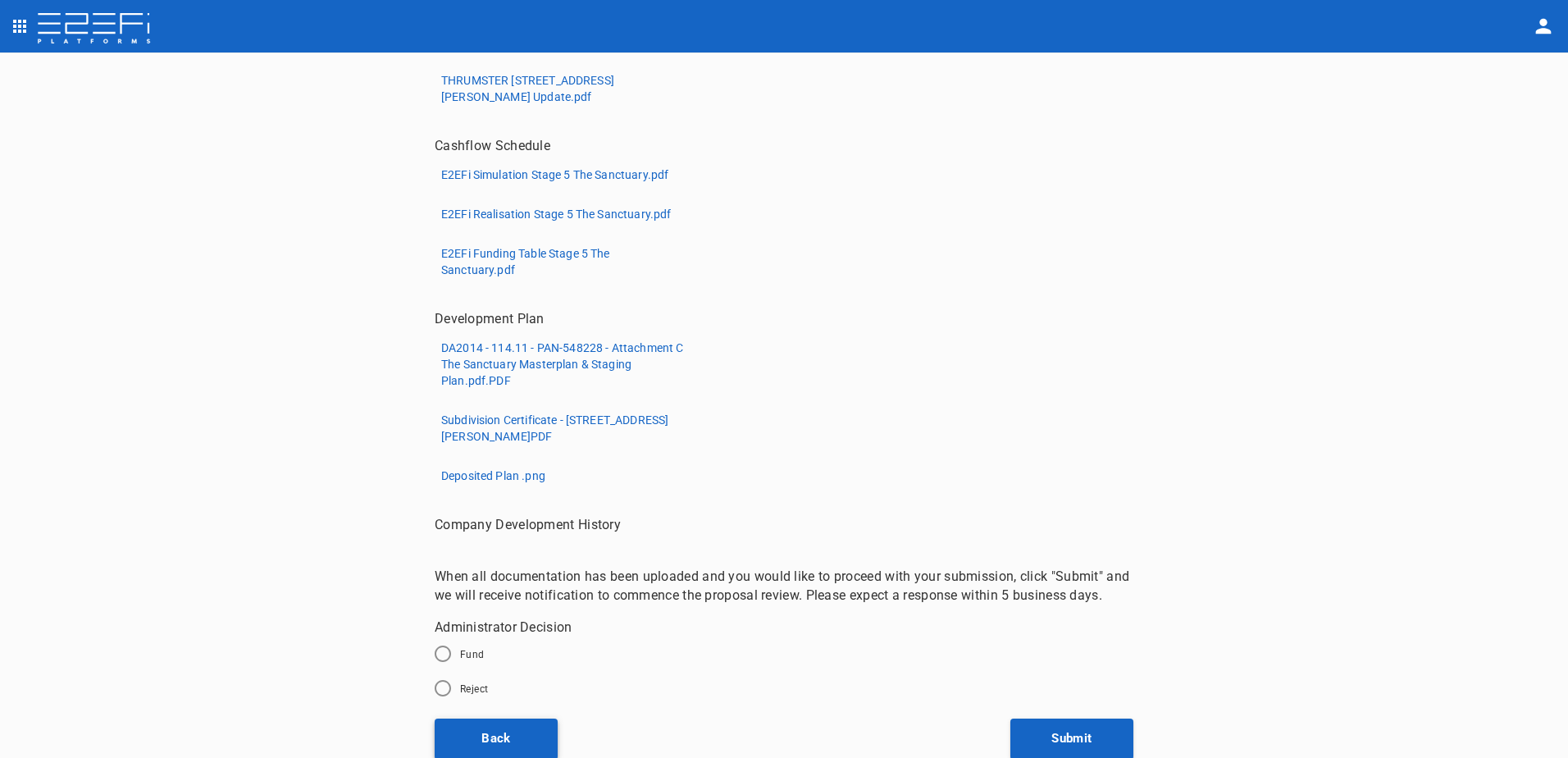
click at [498, 737] on button "Back" at bounding box center [496, 738] width 123 height 41
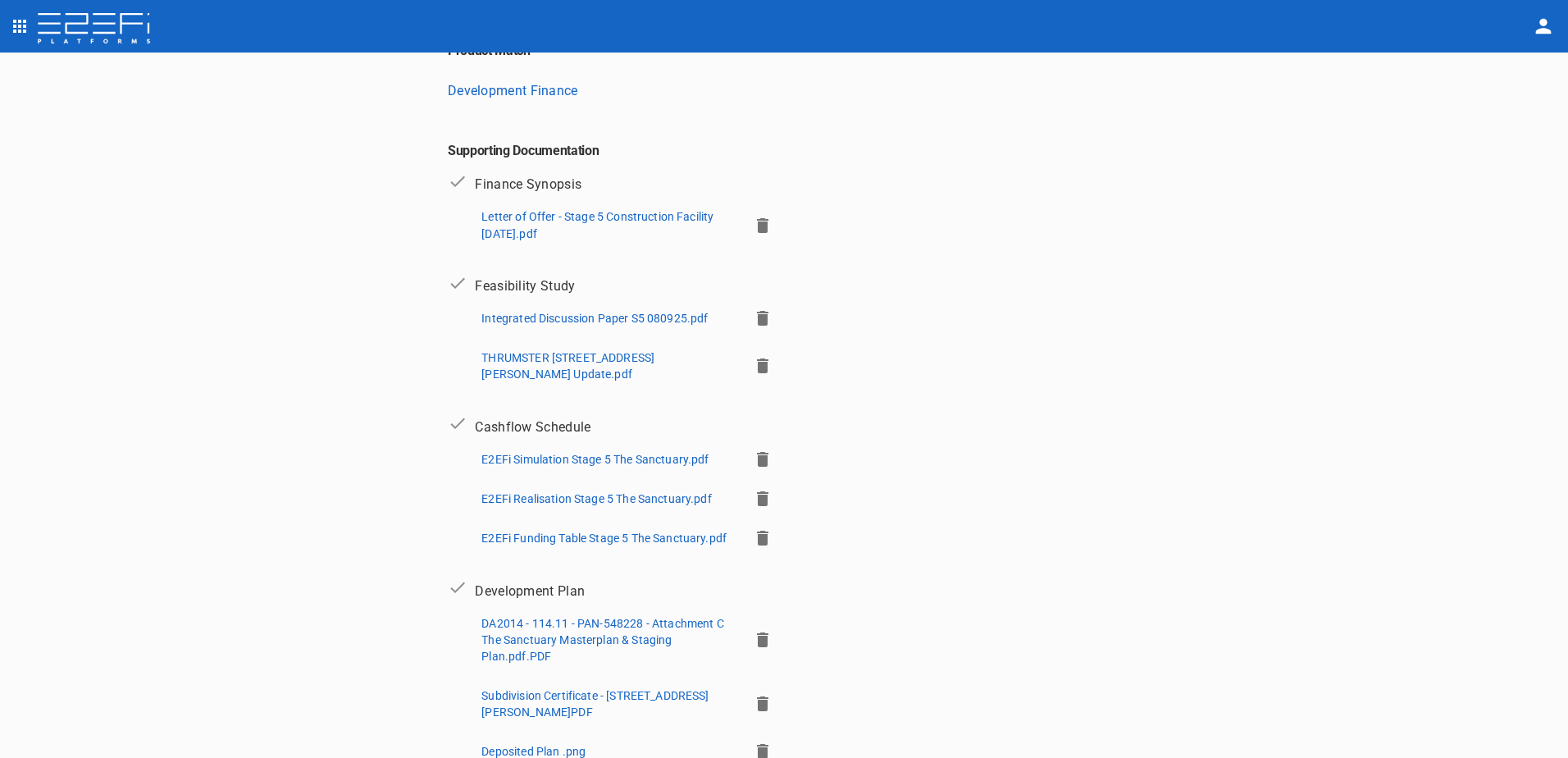
scroll to position [477, 0]
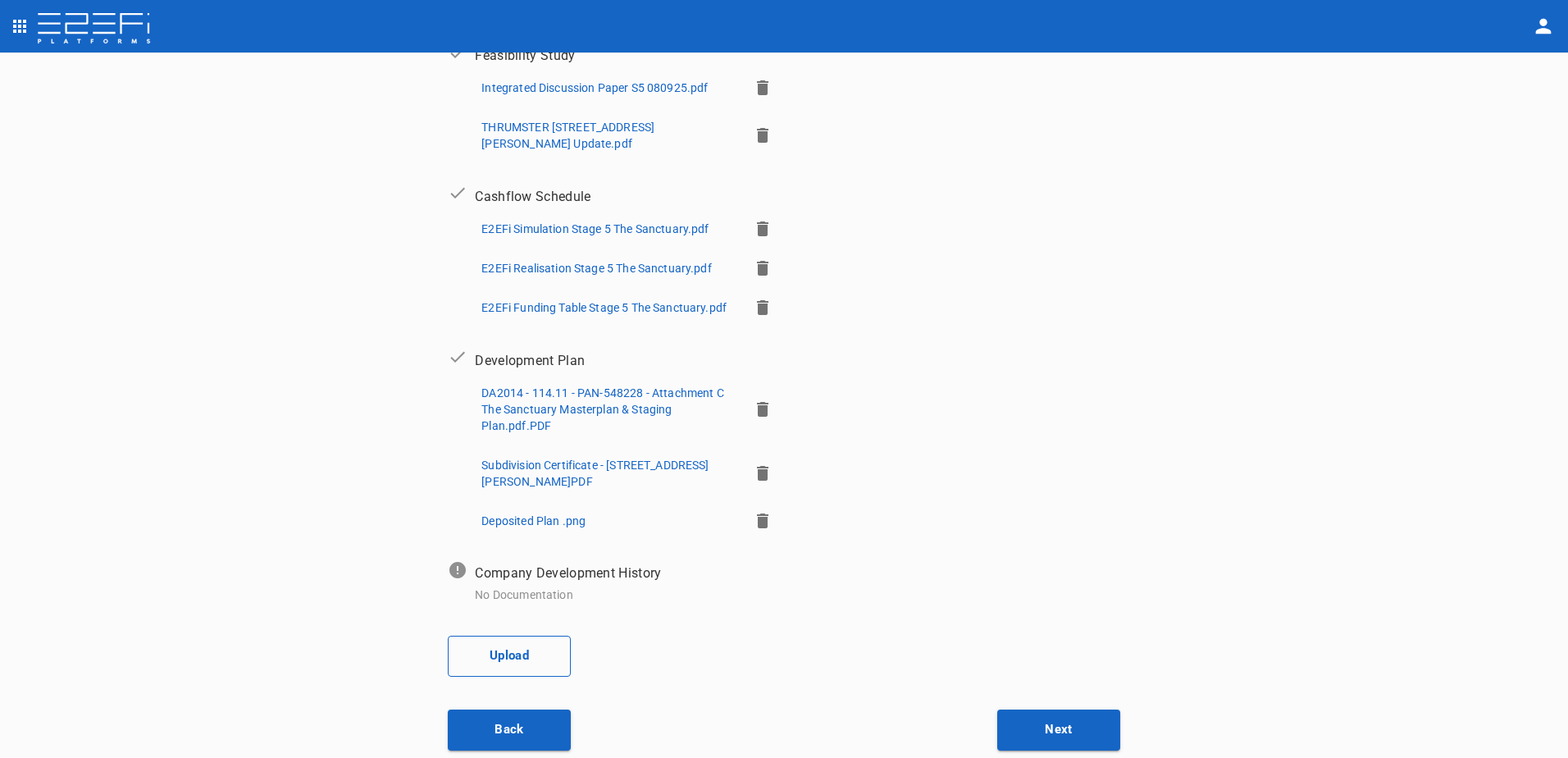
click at [496, 660] on button "Upload" at bounding box center [509, 656] width 123 height 41
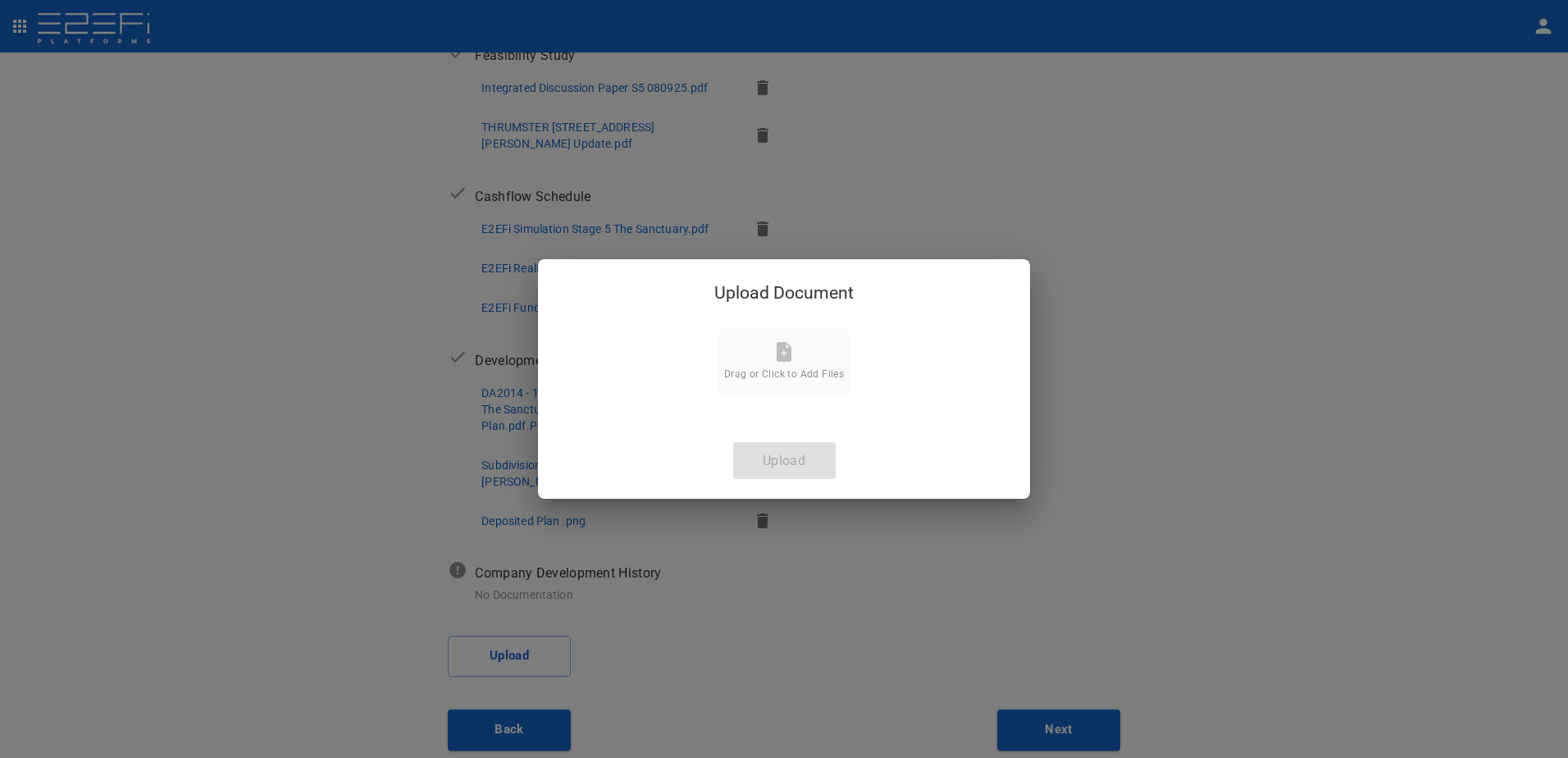
click at [776, 373] on span "Drag or Click to Add Files" at bounding box center [784, 374] width 120 height 11
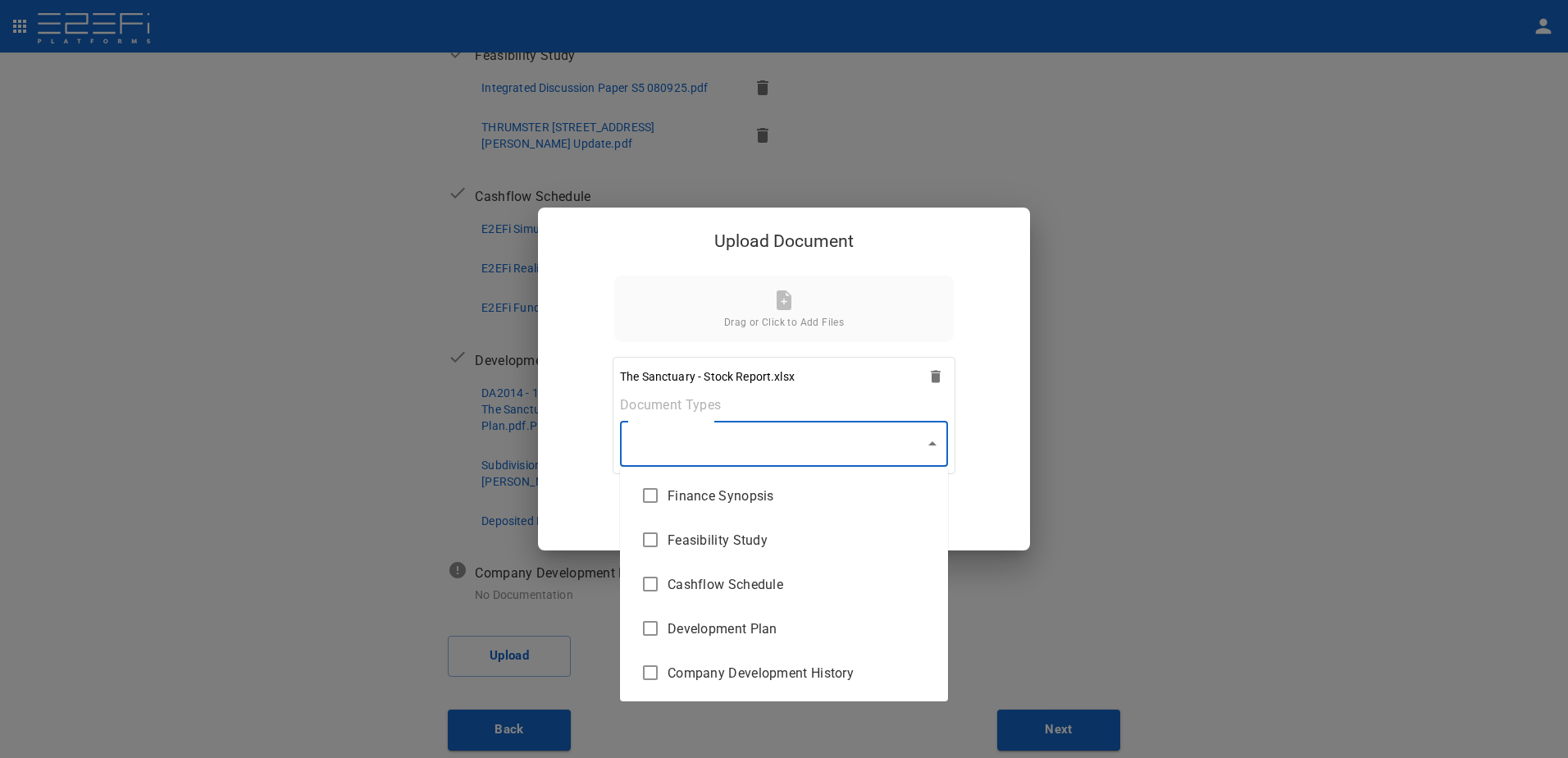
click at [933, 440] on body "Supporting Documents 1 Proposal Overview 2 Product Match 3 Document Submission …" at bounding box center [784, 379] width 1568 height 758
click at [784, 673] on span "Company Development History" at bounding box center [801, 673] width 267 height 19
type input "Company Development History"
checkbox input "true"
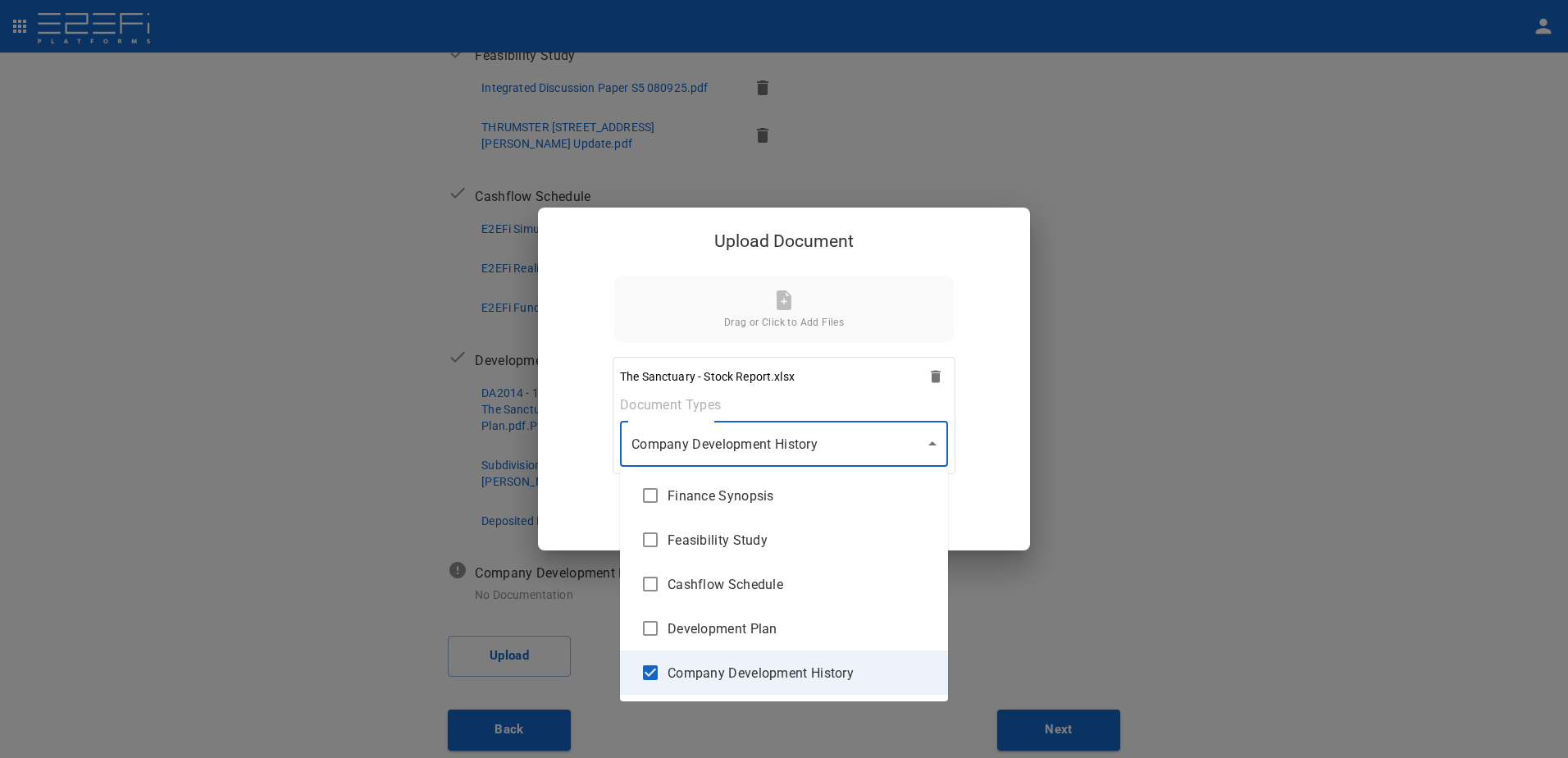
click at [933, 447] on div at bounding box center [784, 379] width 1568 height 758
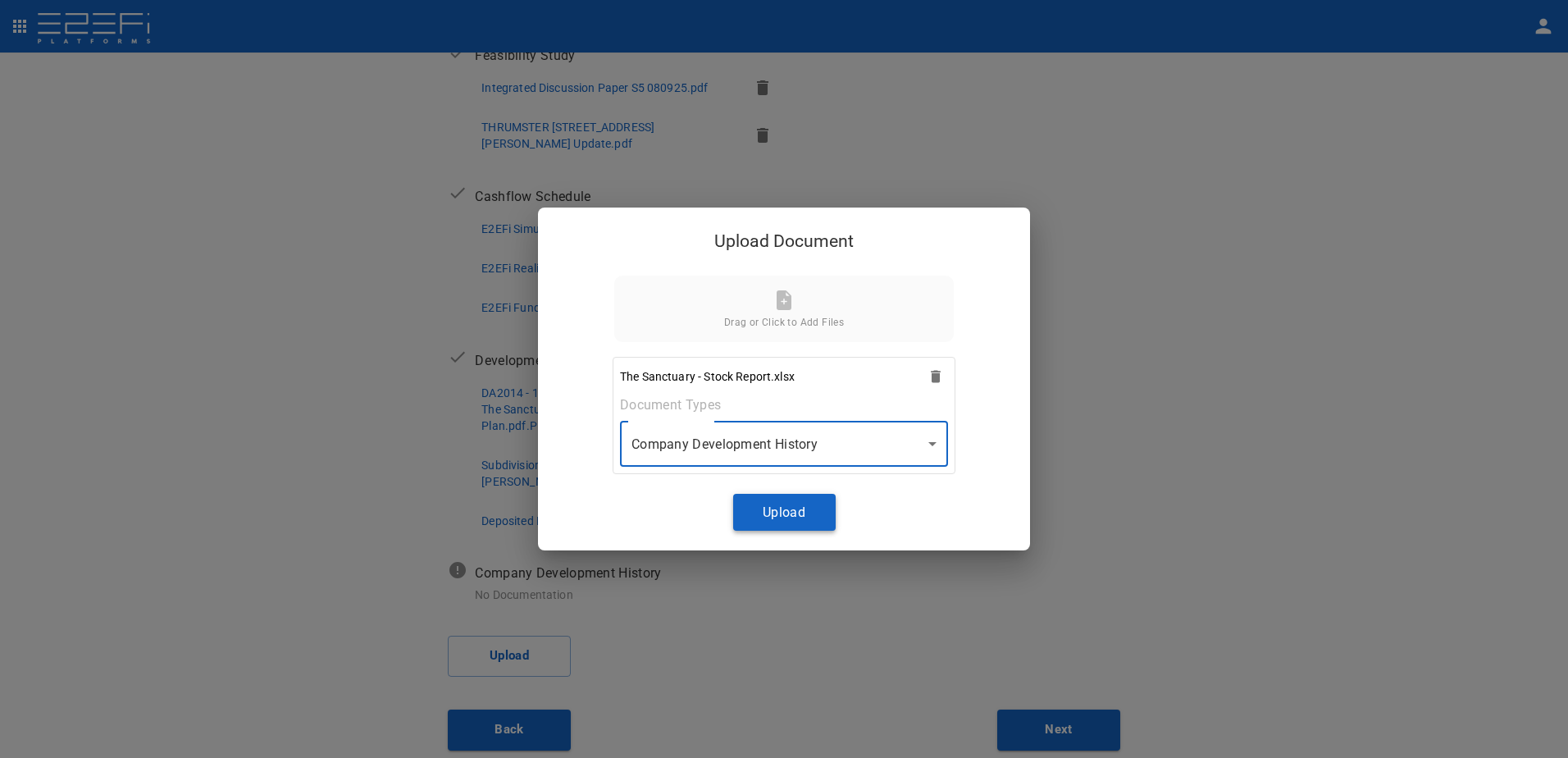
click at [776, 512] on button "Upload" at bounding box center [784, 512] width 103 height 37
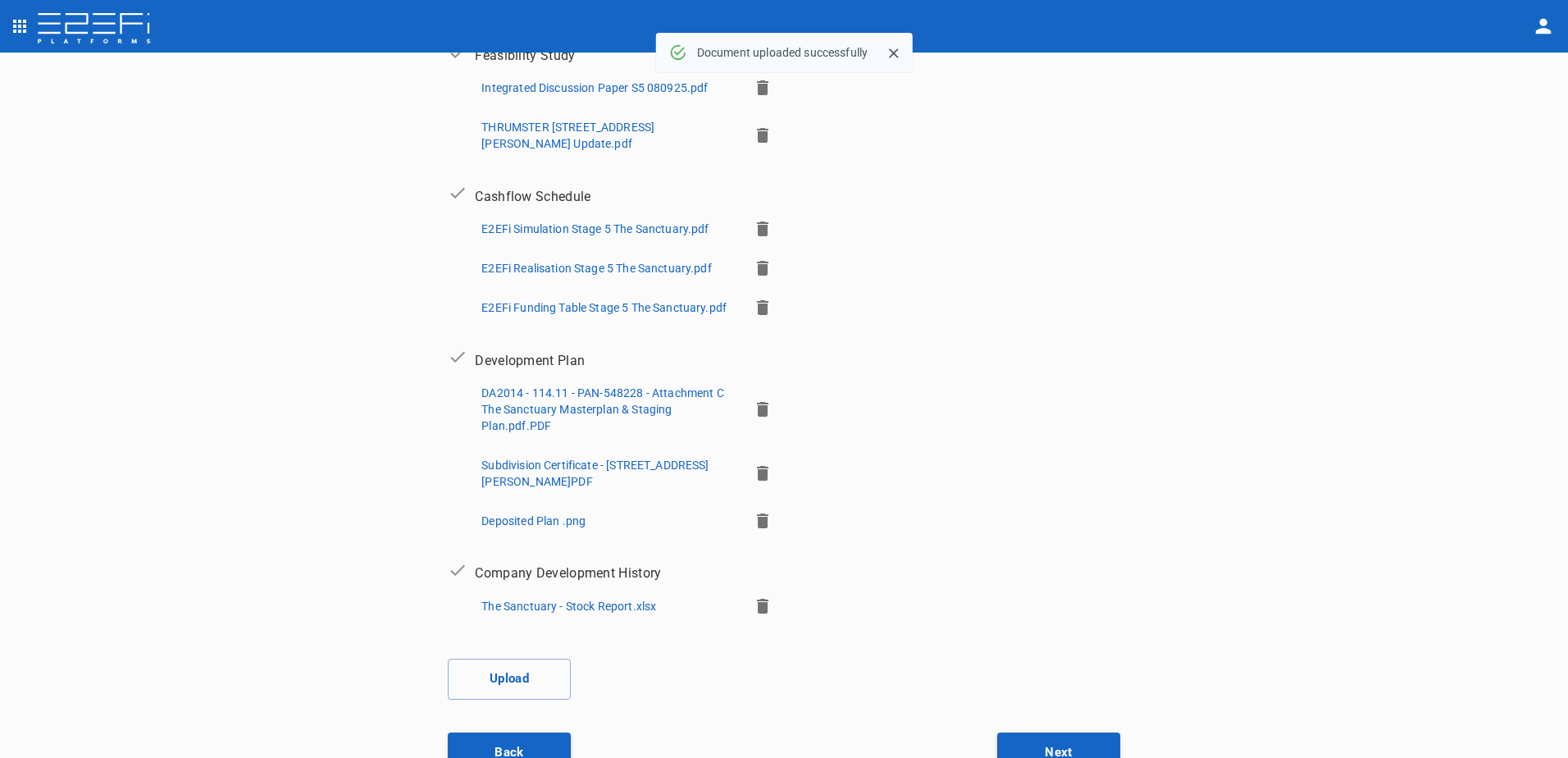
click at [598, 602] on p "The Sanctuary - Stock Report.xlsx" at bounding box center [568, 605] width 174 height 16
